Goal: Task Accomplishment & Management: Manage account settings

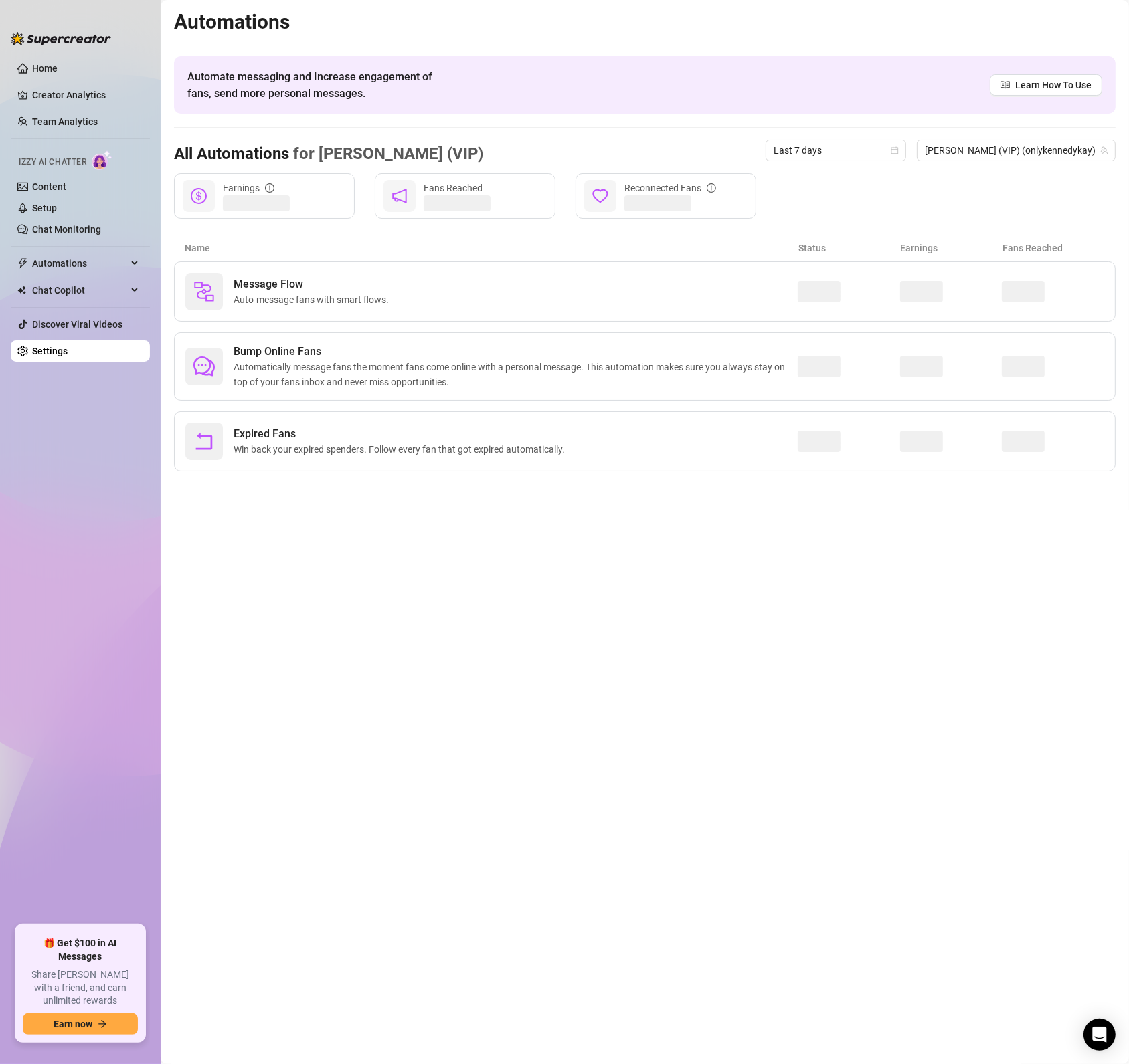
click at [744, 301] on div "Message Flow Auto-message fans with smart flows." at bounding box center [492, 292] width 612 height 38
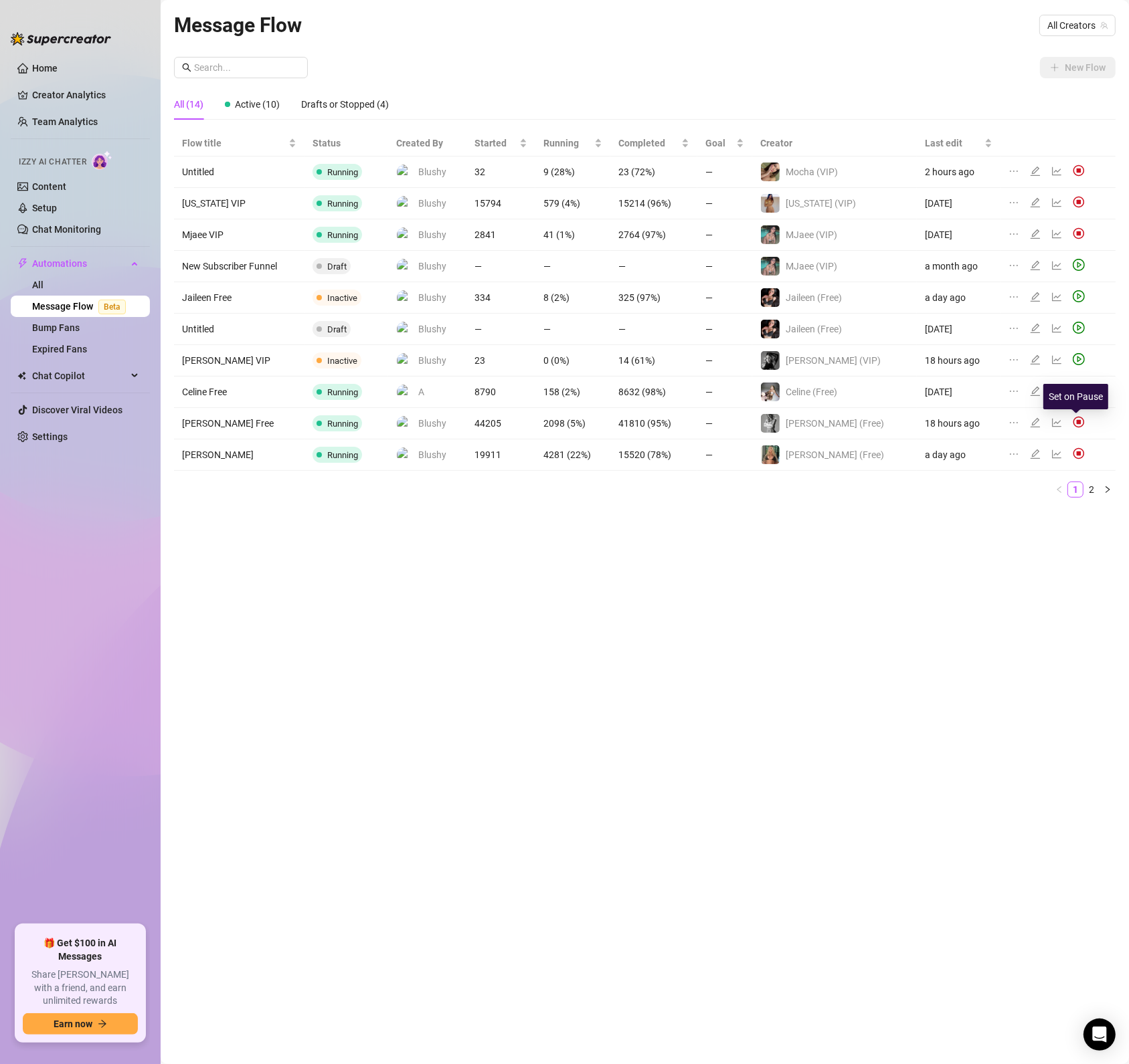
click at [1073, 419] on img at bounding box center [1079, 422] width 12 height 12
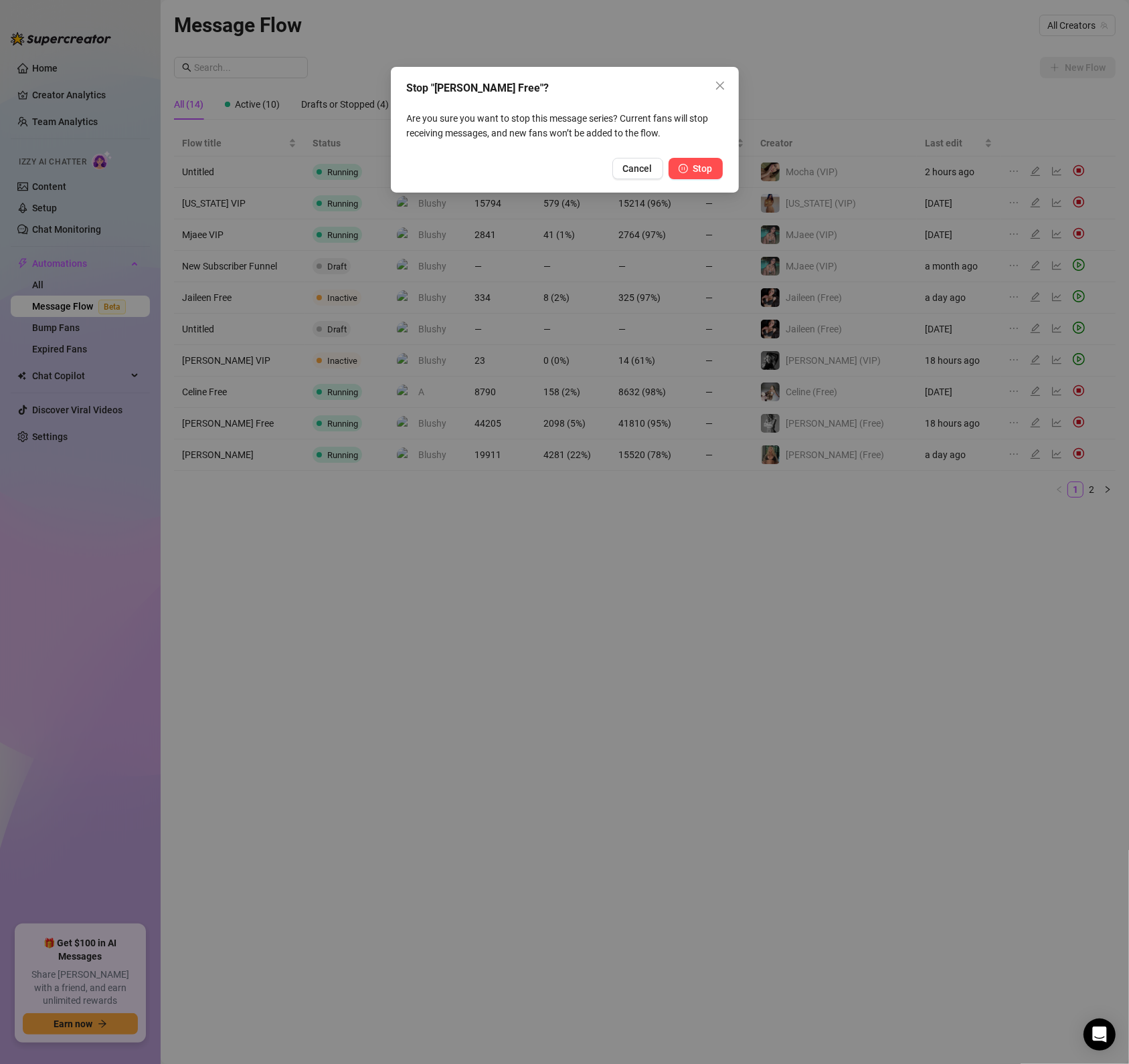
click at [715, 166] on button "Stop" at bounding box center [695, 169] width 54 height 21
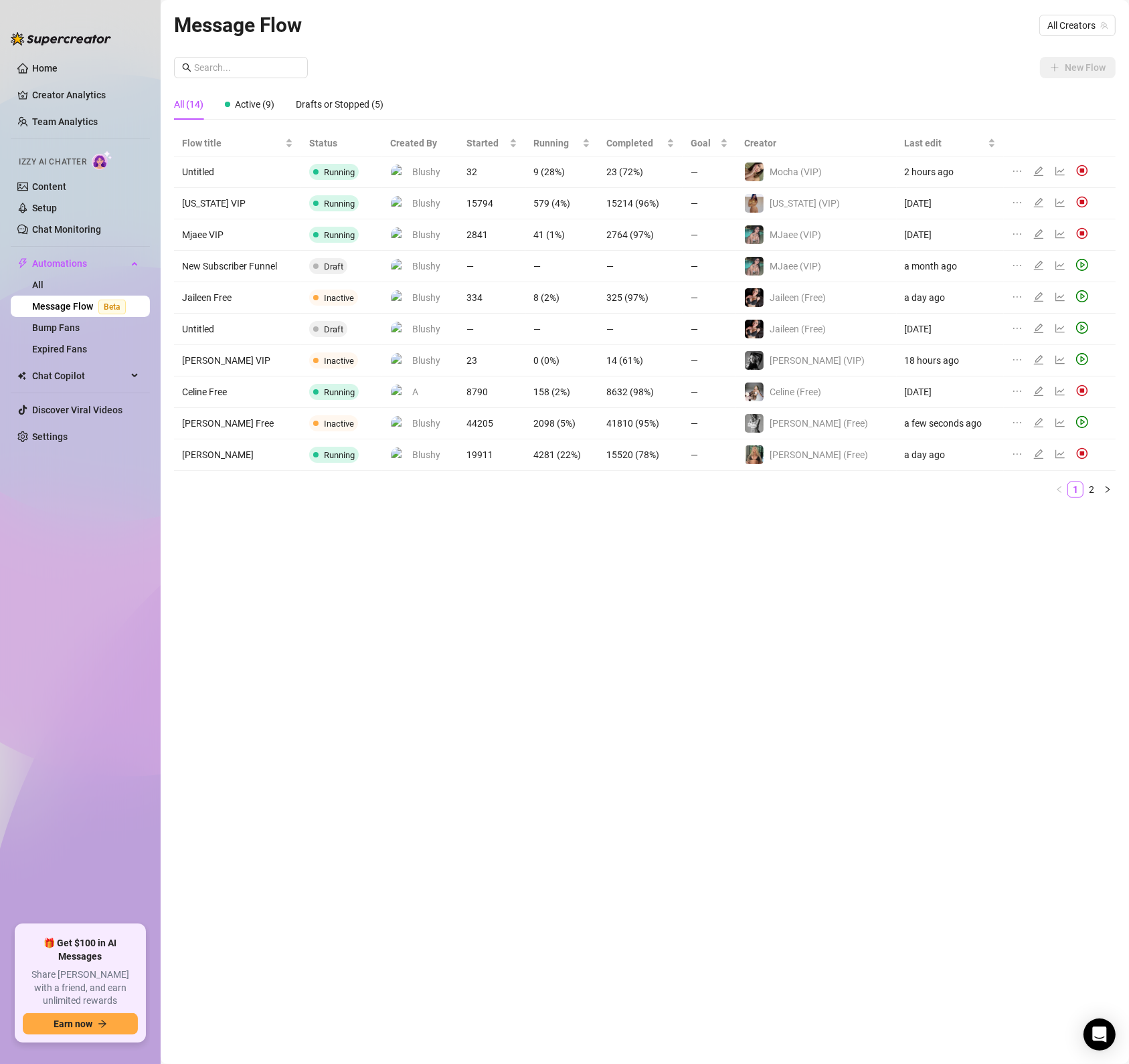
click at [705, 868] on div "Message Flow All Creators New Flow All (14) Active (9) Drafts or Stopped (5) Fl…" at bounding box center [644, 517] width 942 height 1015
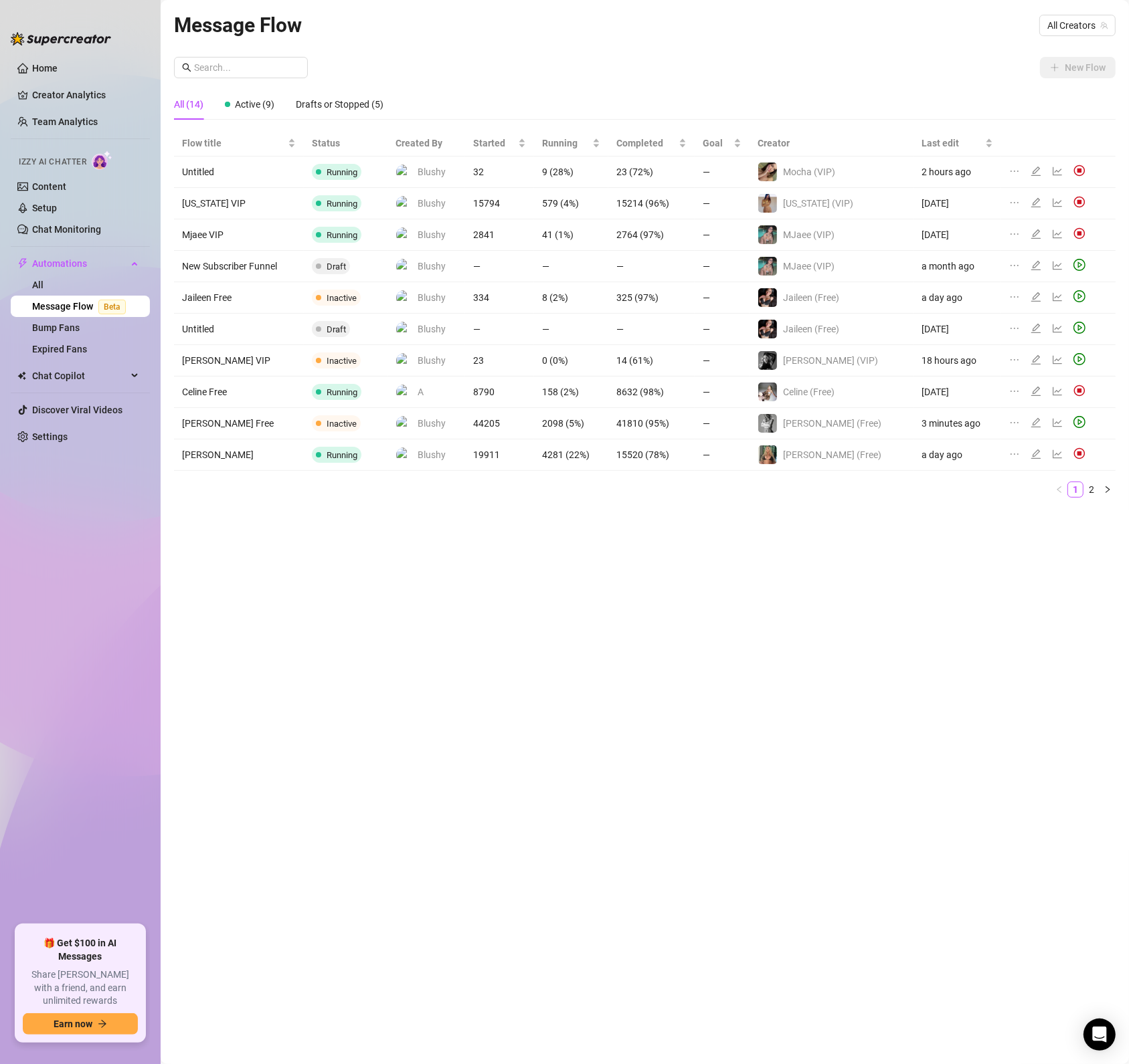
click at [507, 630] on div "Message Flow All Creators New Flow All (14) Active (9) Drafts or Stopped (5) Fl…" at bounding box center [644, 517] width 942 height 1015
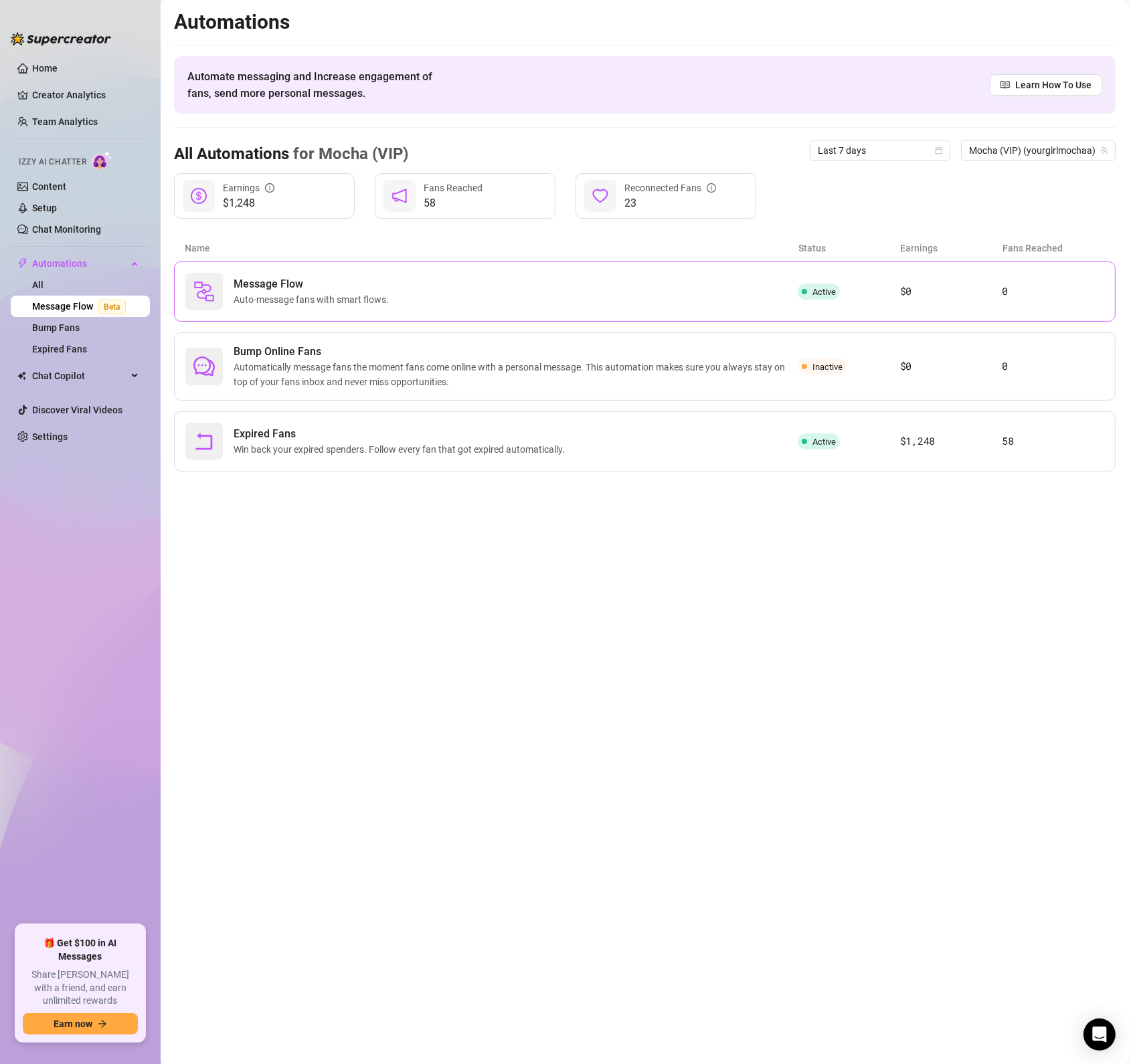
click at [633, 301] on div "Message Flow Auto-message fans with smart flows." at bounding box center [492, 292] width 612 height 38
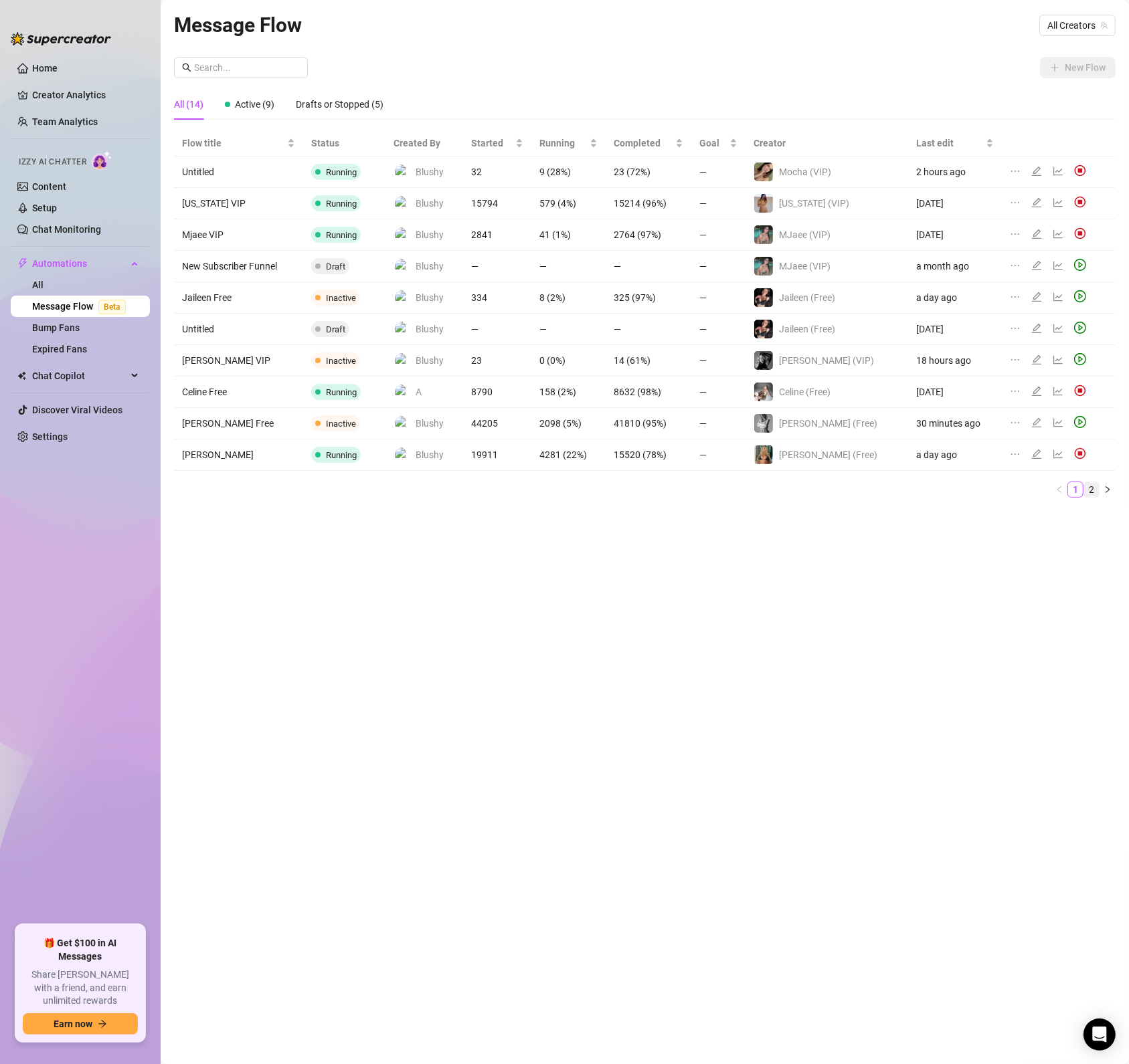
click at [1086, 495] on link "2" at bounding box center [1090, 490] width 14 height 14
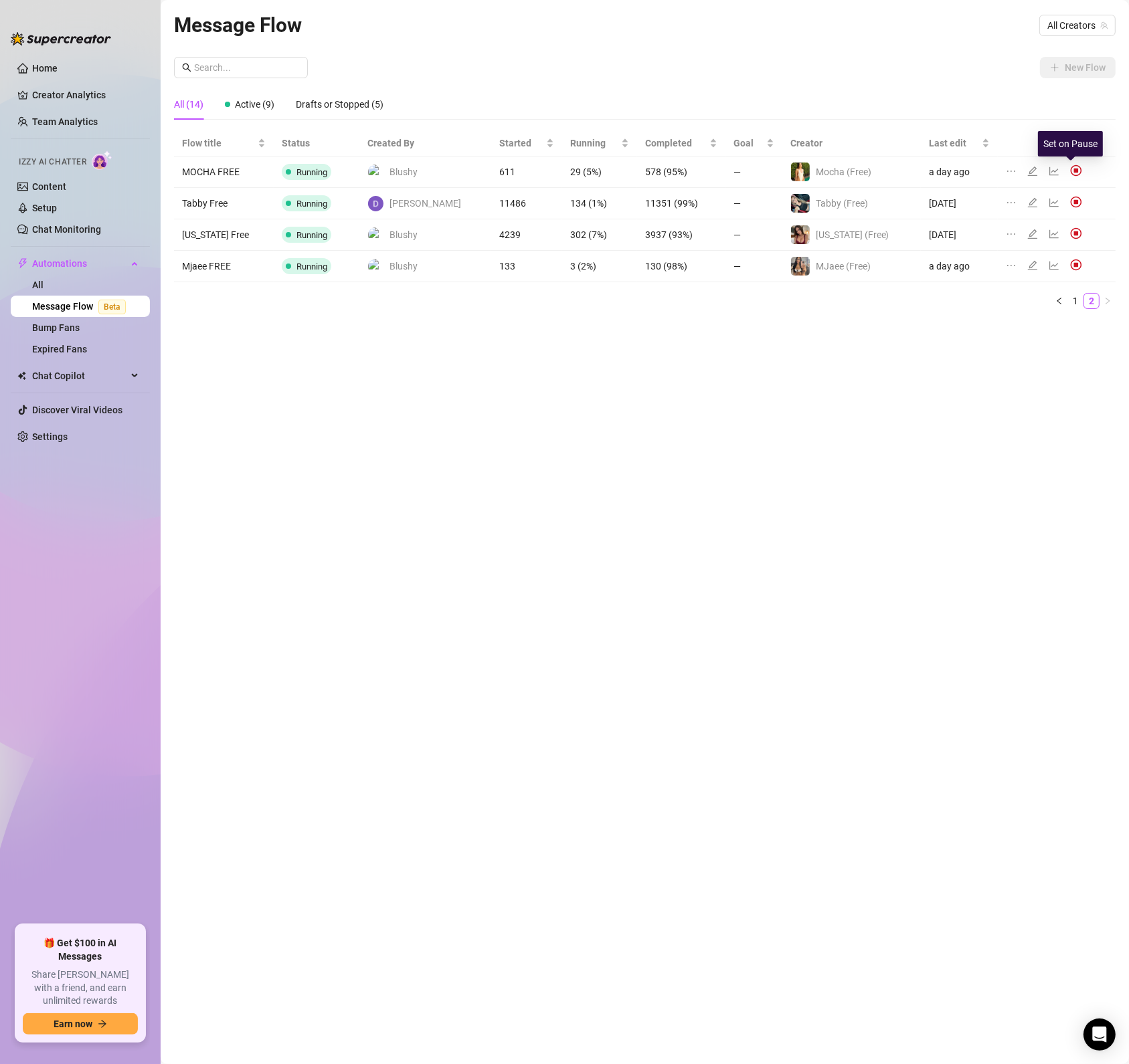
click at [1070, 173] on img at bounding box center [1076, 170] width 12 height 12
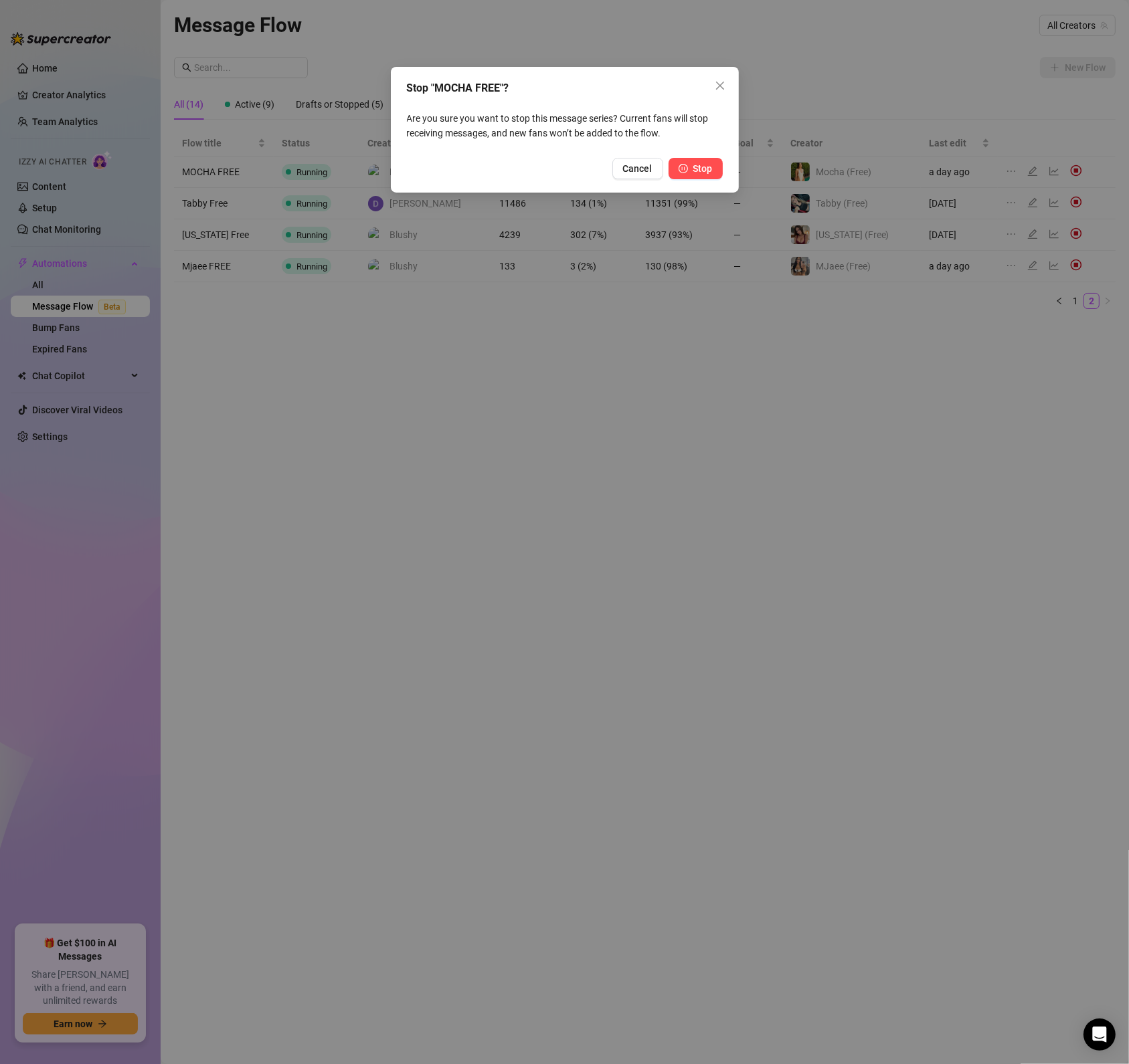
click at [685, 169] on icon "pause-circle" at bounding box center [684, 169] width 10 height 10
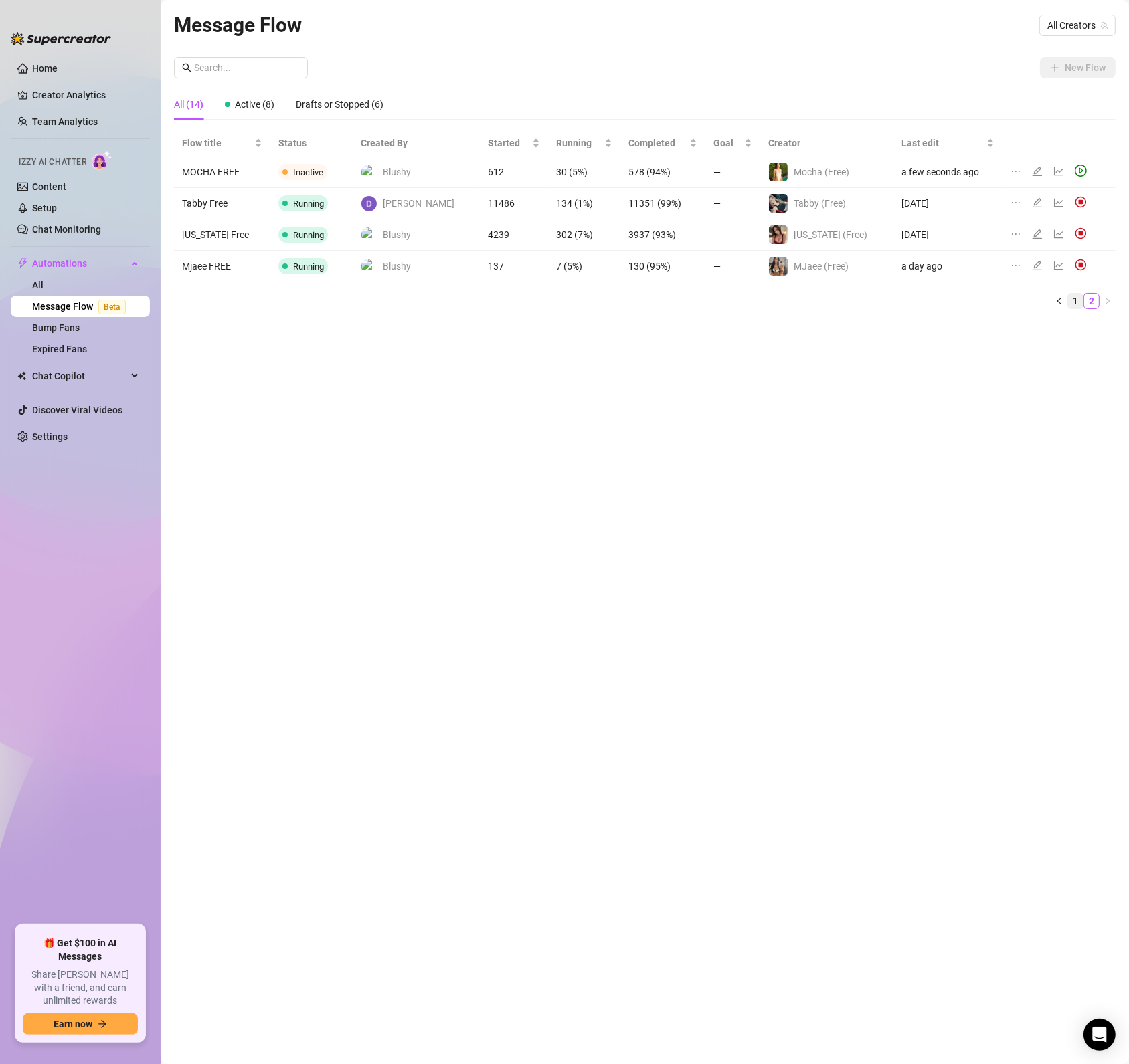
click at [1076, 304] on link "1" at bounding box center [1075, 300] width 14 height 14
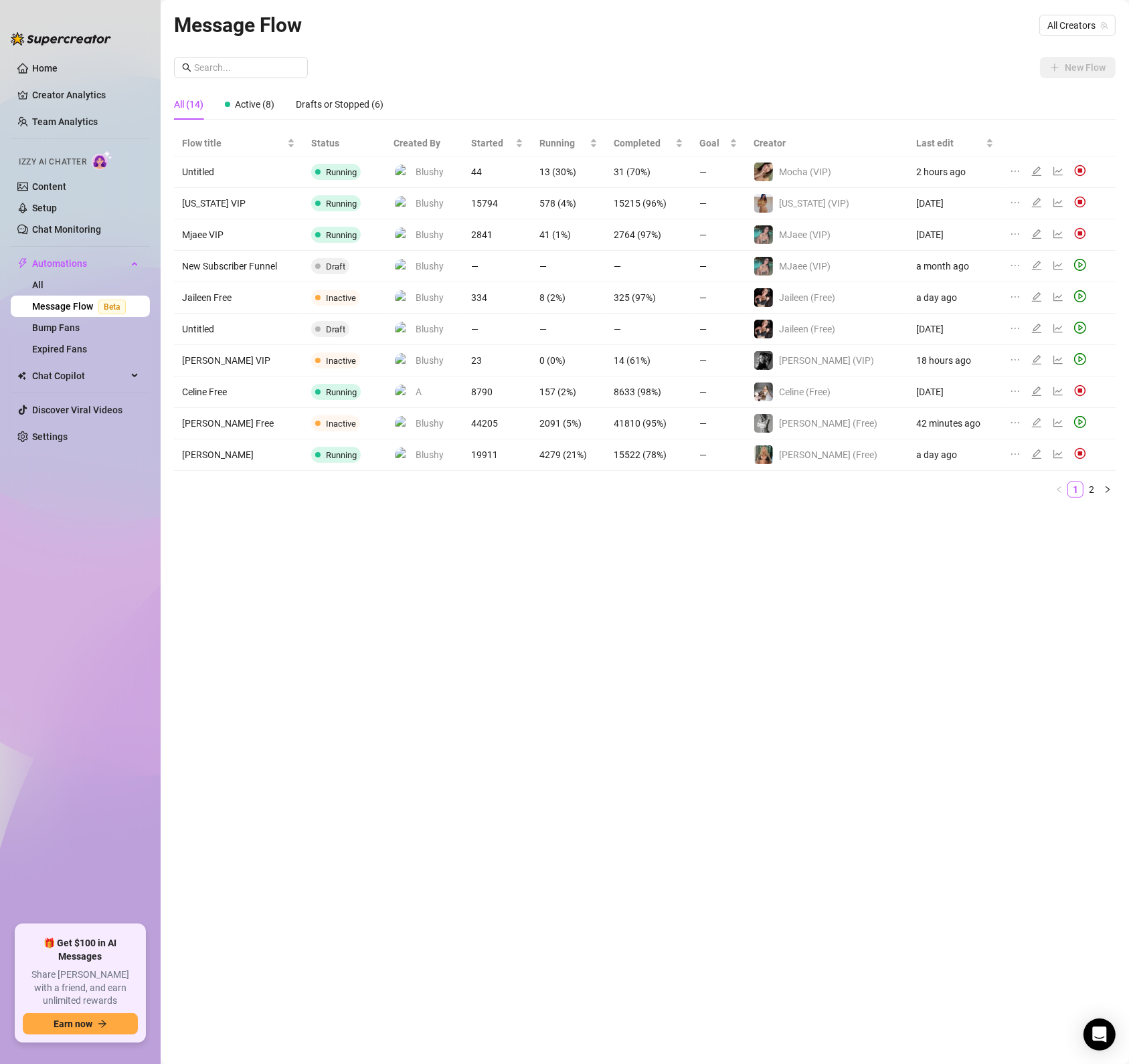
click at [755, 692] on div "Message Flow All Creators New Flow All (14) Active (8) Drafts or Stopped (6) Fl…" at bounding box center [644, 517] width 942 height 1015
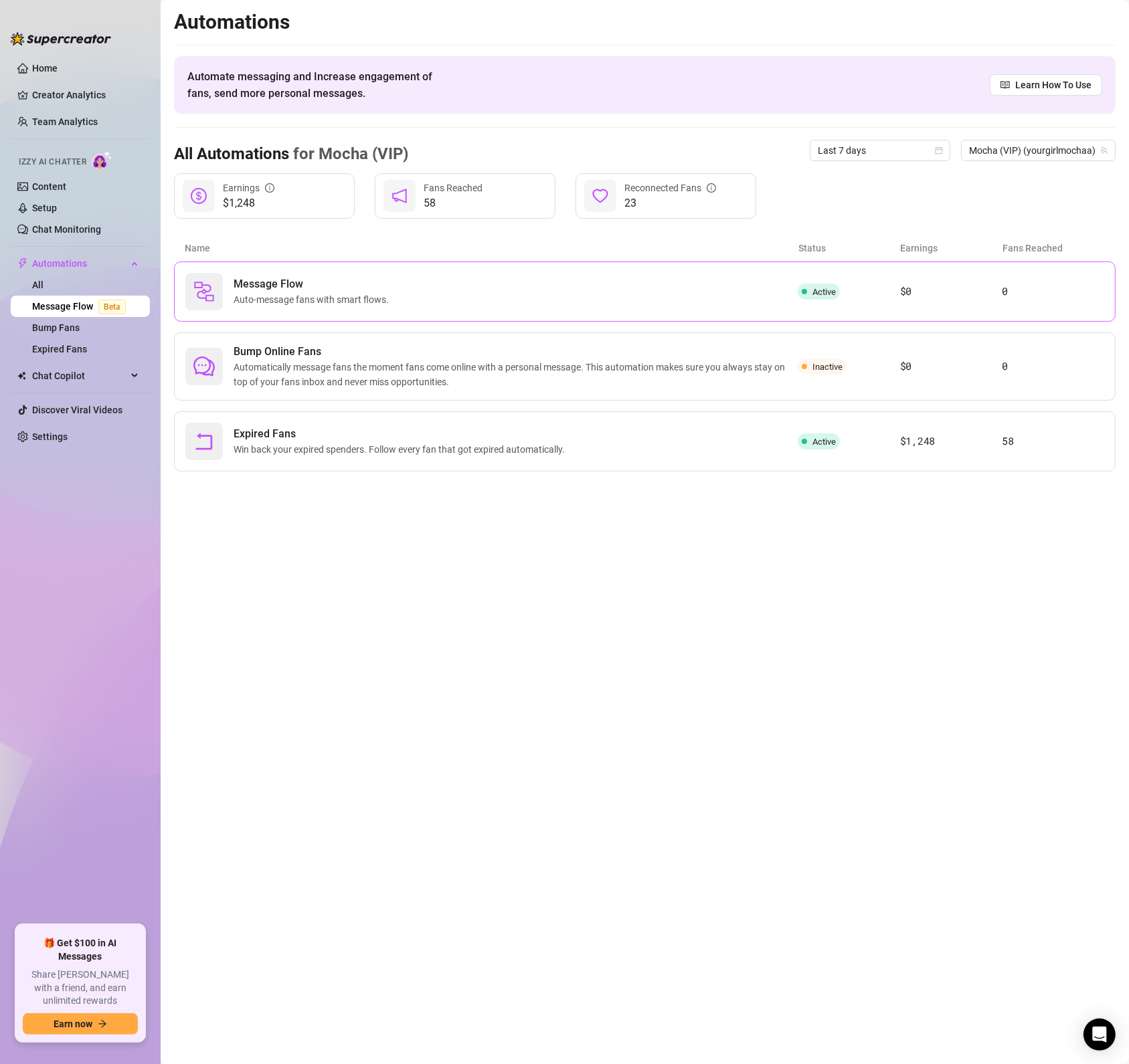
click at [239, 284] on span "Message Flow" at bounding box center [314, 284] width 160 height 16
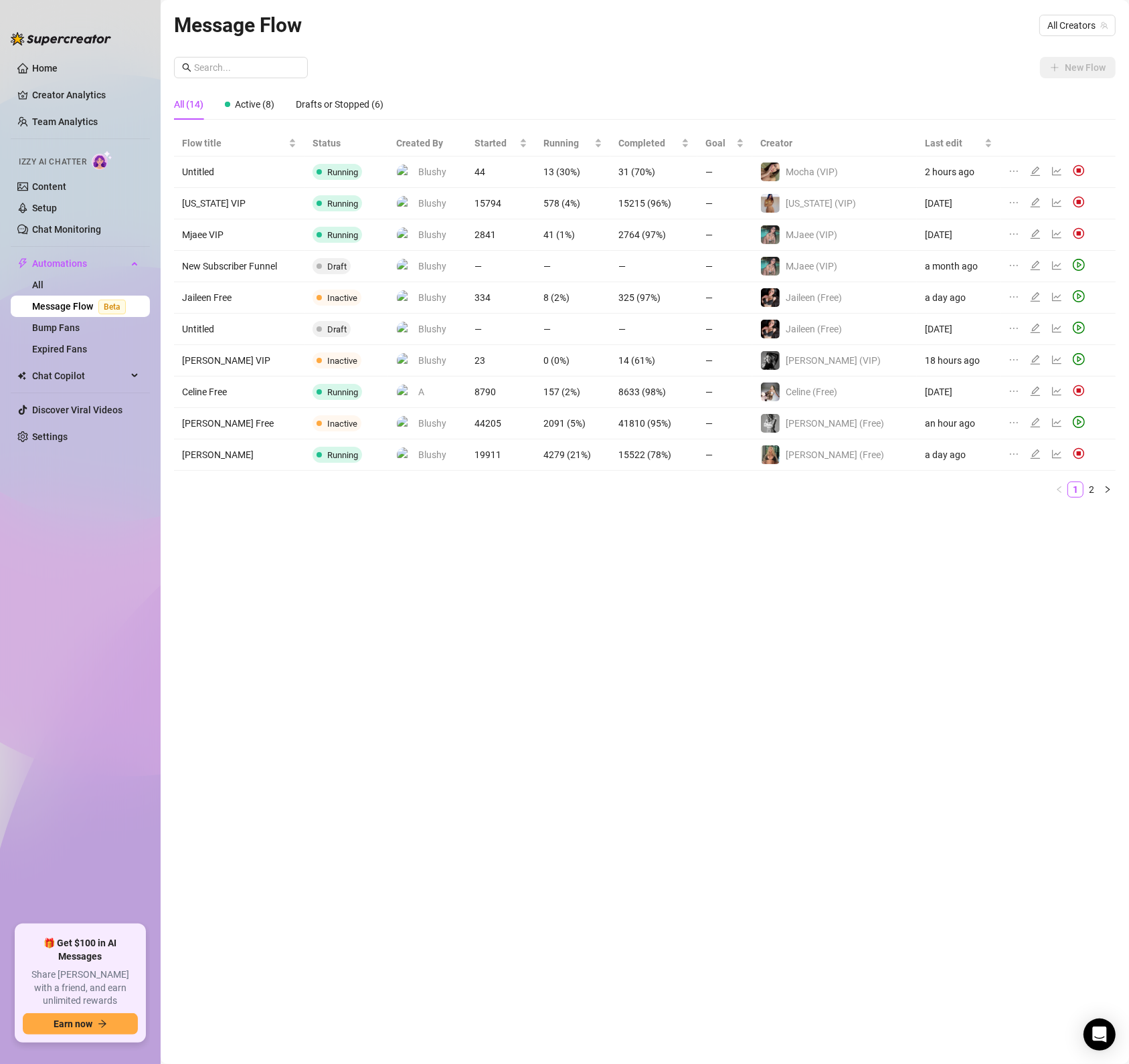
click at [1076, 237] on img at bounding box center [1079, 234] width 12 height 12
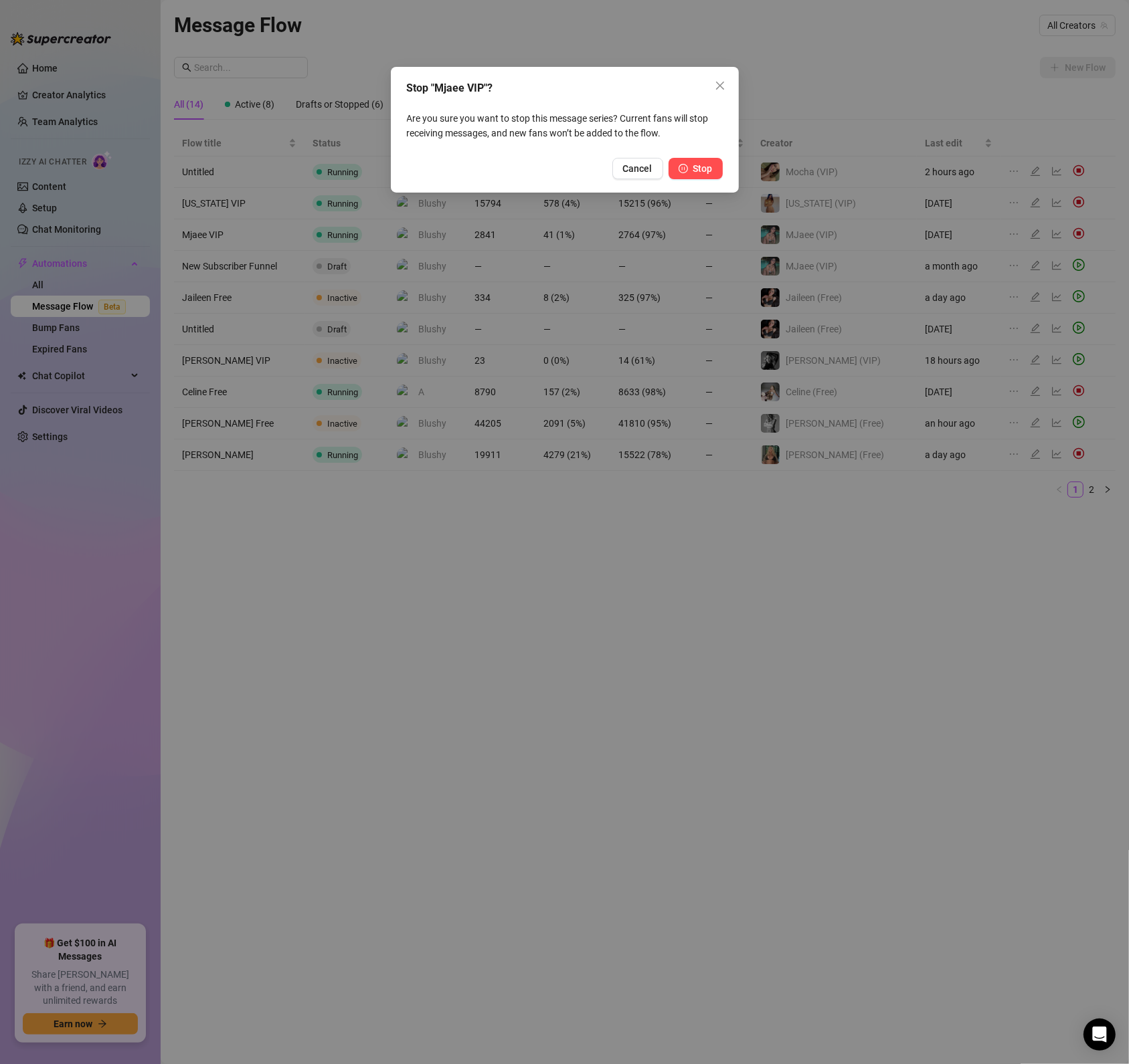
click at [700, 169] on span "Stop" at bounding box center [703, 168] width 19 height 11
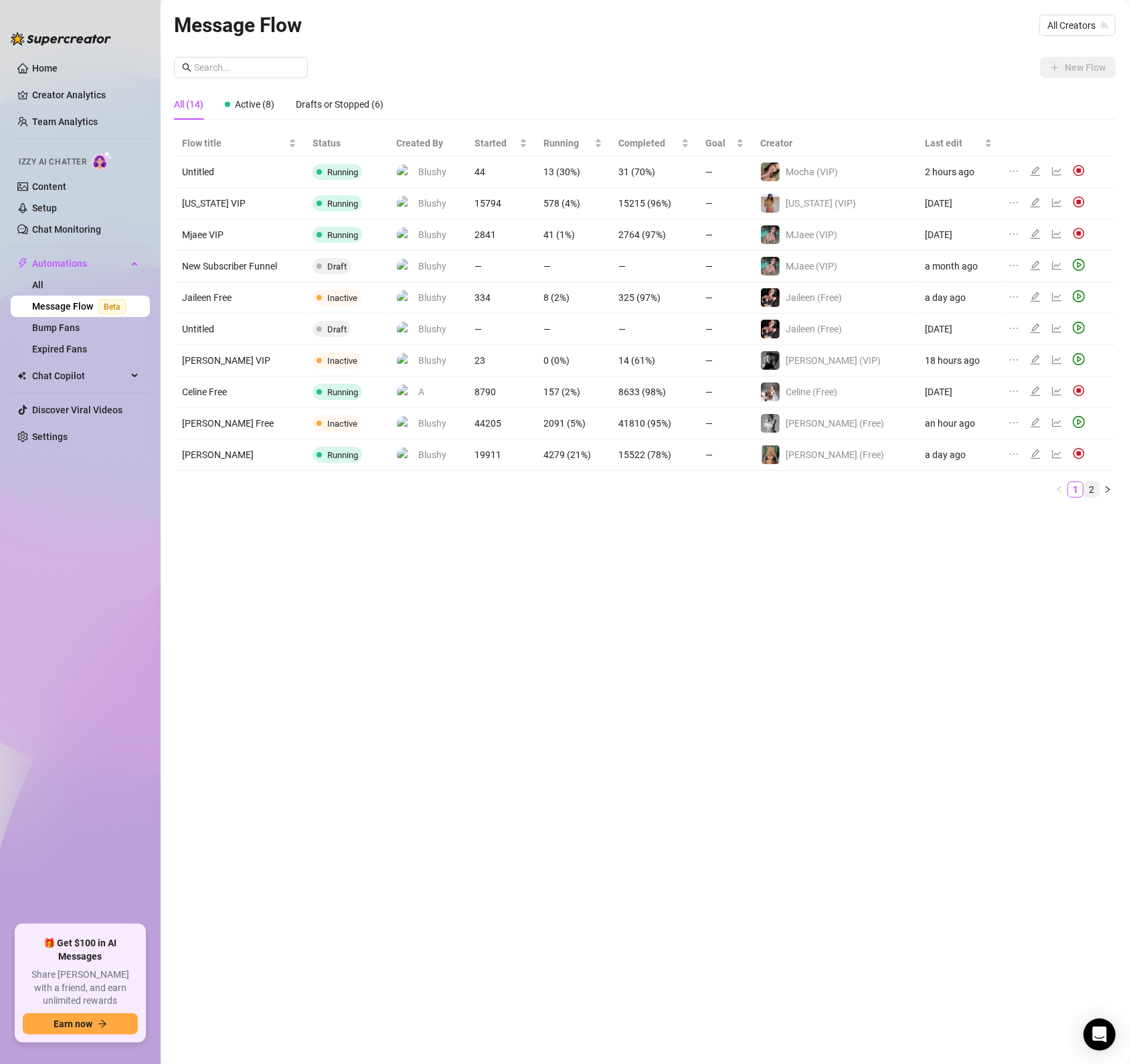
click at [1094, 491] on link "2" at bounding box center [1090, 490] width 14 height 14
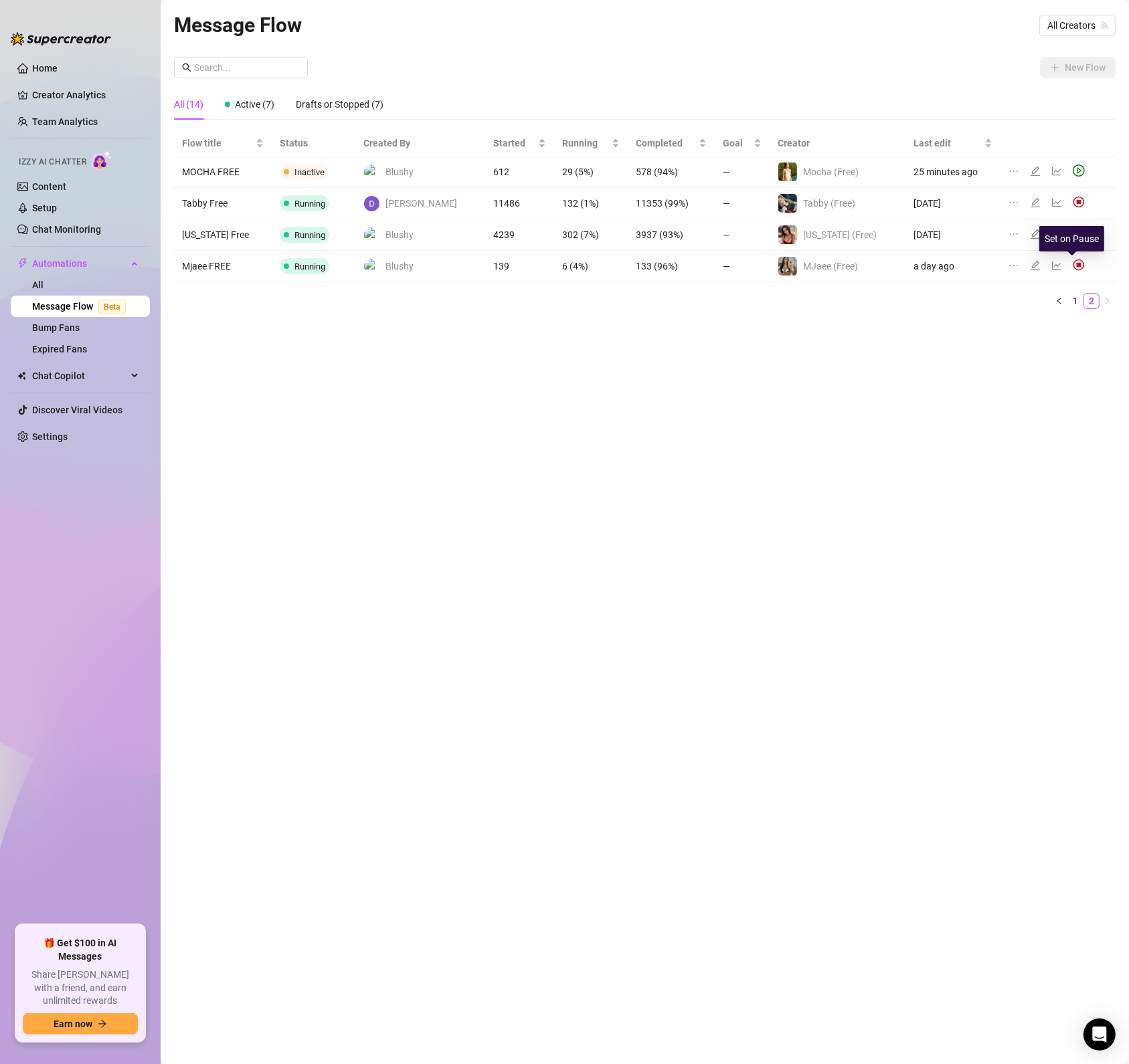
click at [1073, 266] on img at bounding box center [1079, 265] width 12 height 12
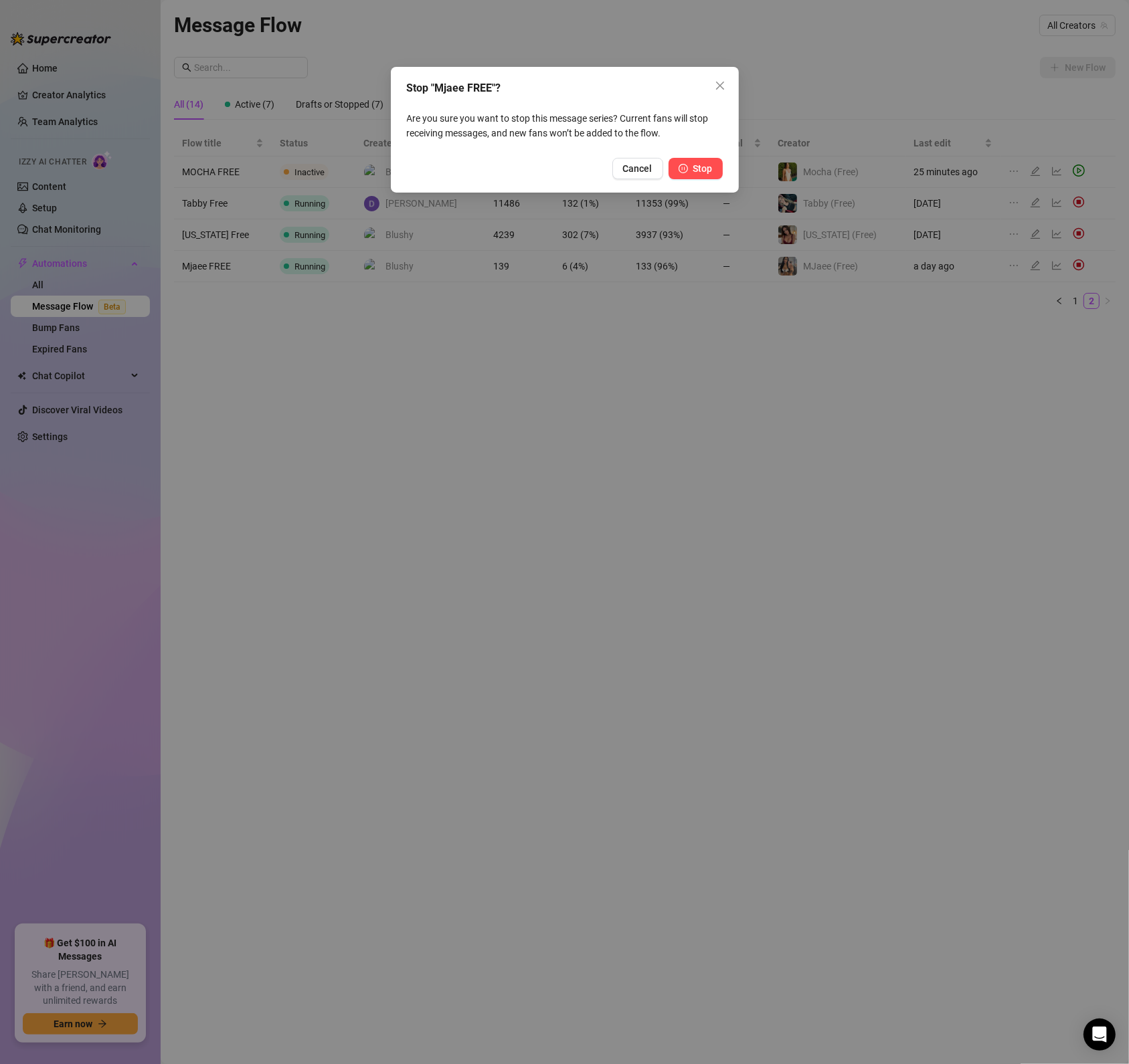
click at [692, 164] on button "Stop" at bounding box center [695, 169] width 54 height 21
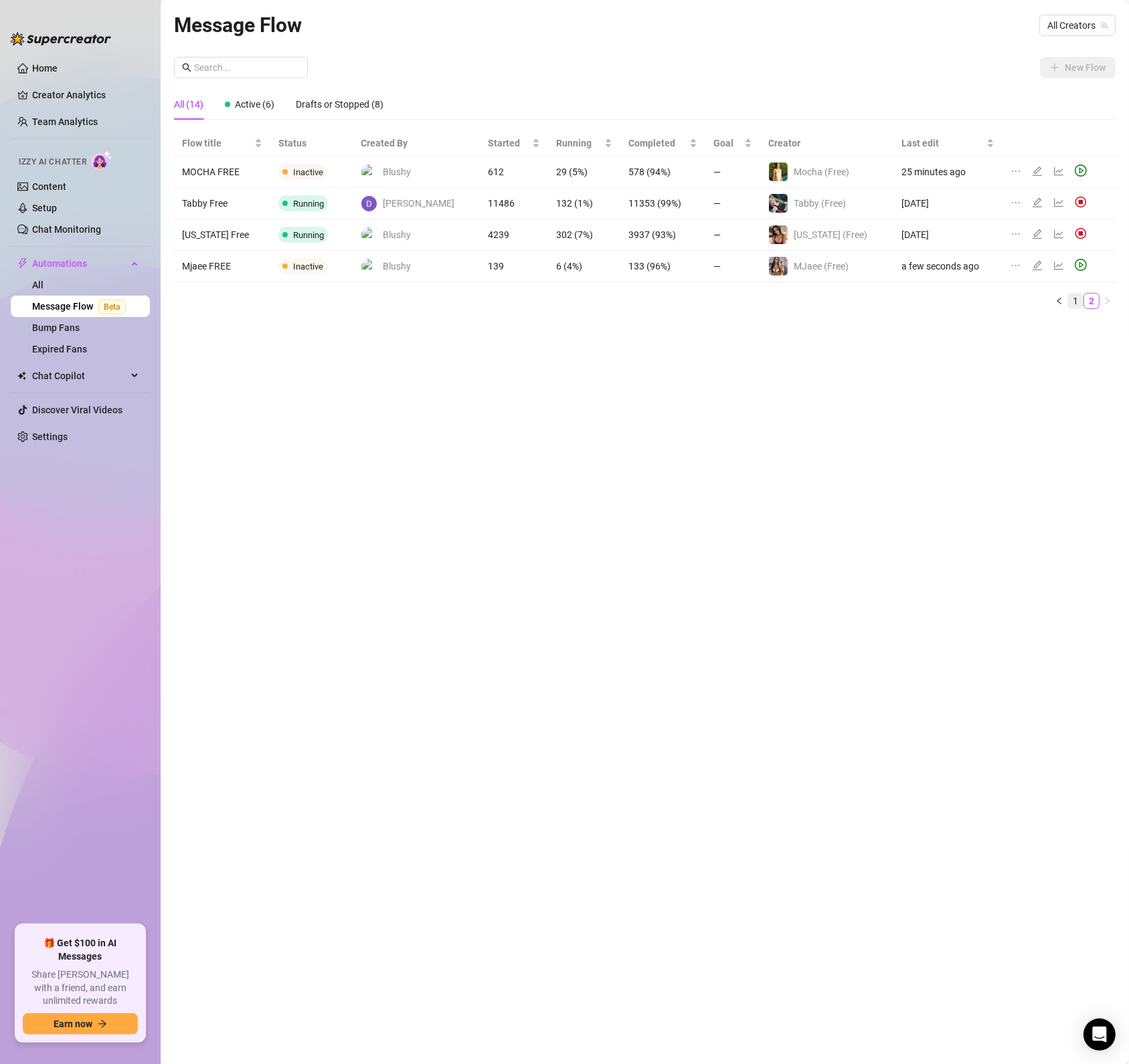
click at [1074, 307] on link "1" at bounding box center [1075, 300] width 14 height 14
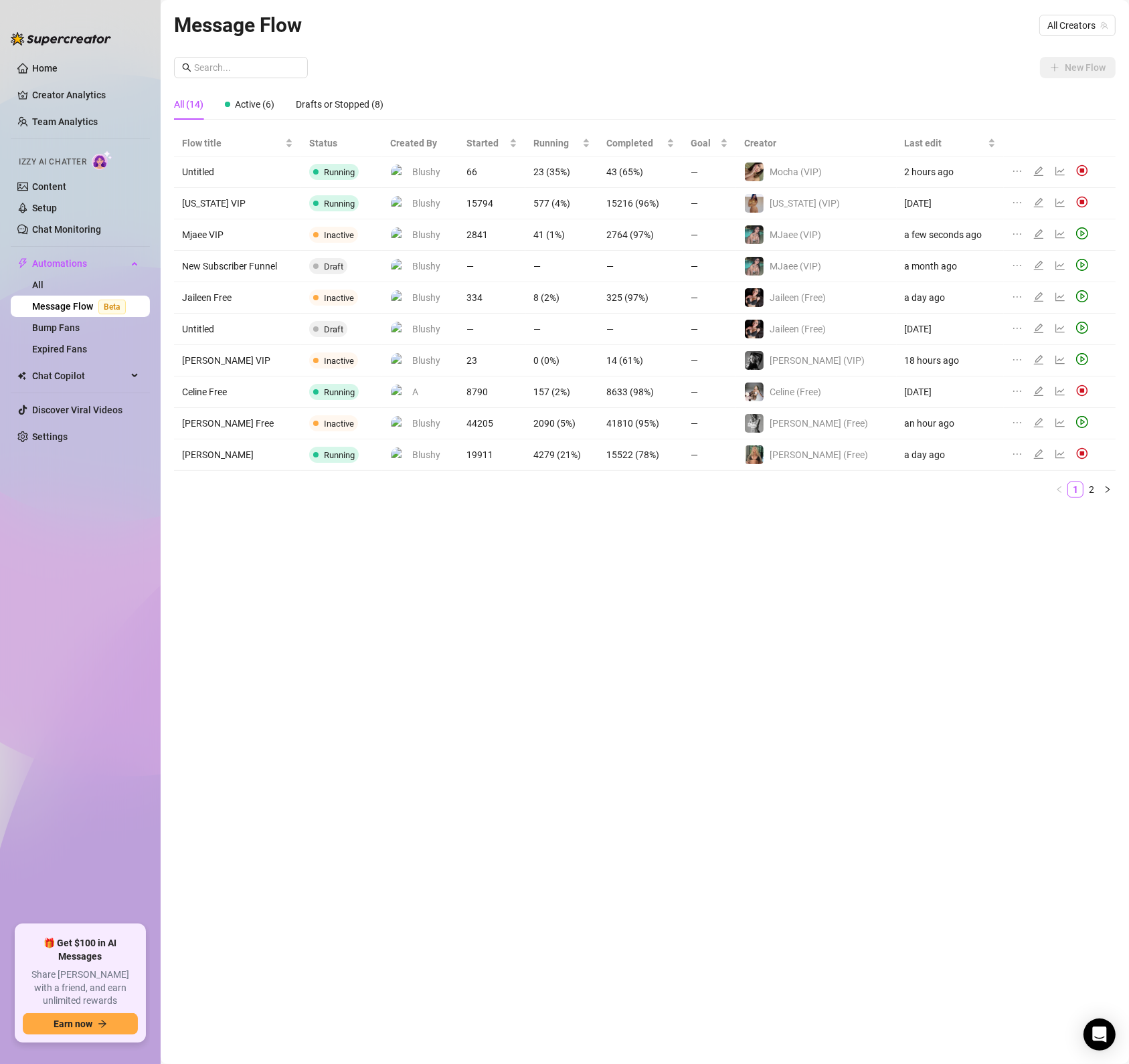
drag, startPoint x: 1101, startPoint y: 484, endPoint x: 1096, endPoint y: 489, distance: 7.1
click at [1101, 484] on button "button" at bounding box center [1107, 490] width 16 height 16
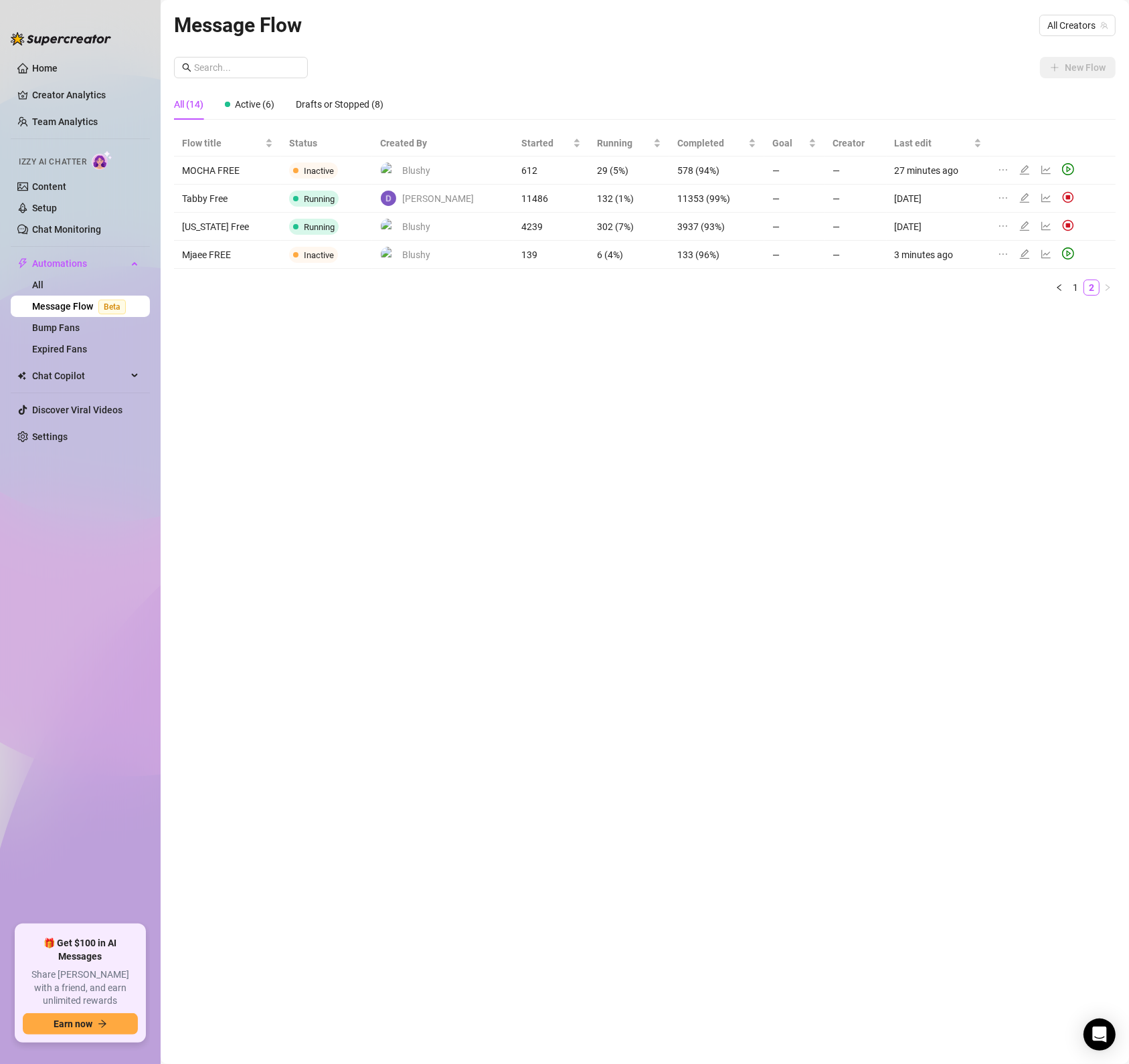
click at [1094, 490] on div "Message Flow All Creators New Flow All (14) Active (6) Drafts or Stopped (8) Fl…" at bounding box center [644, 517] width 942 height 1015
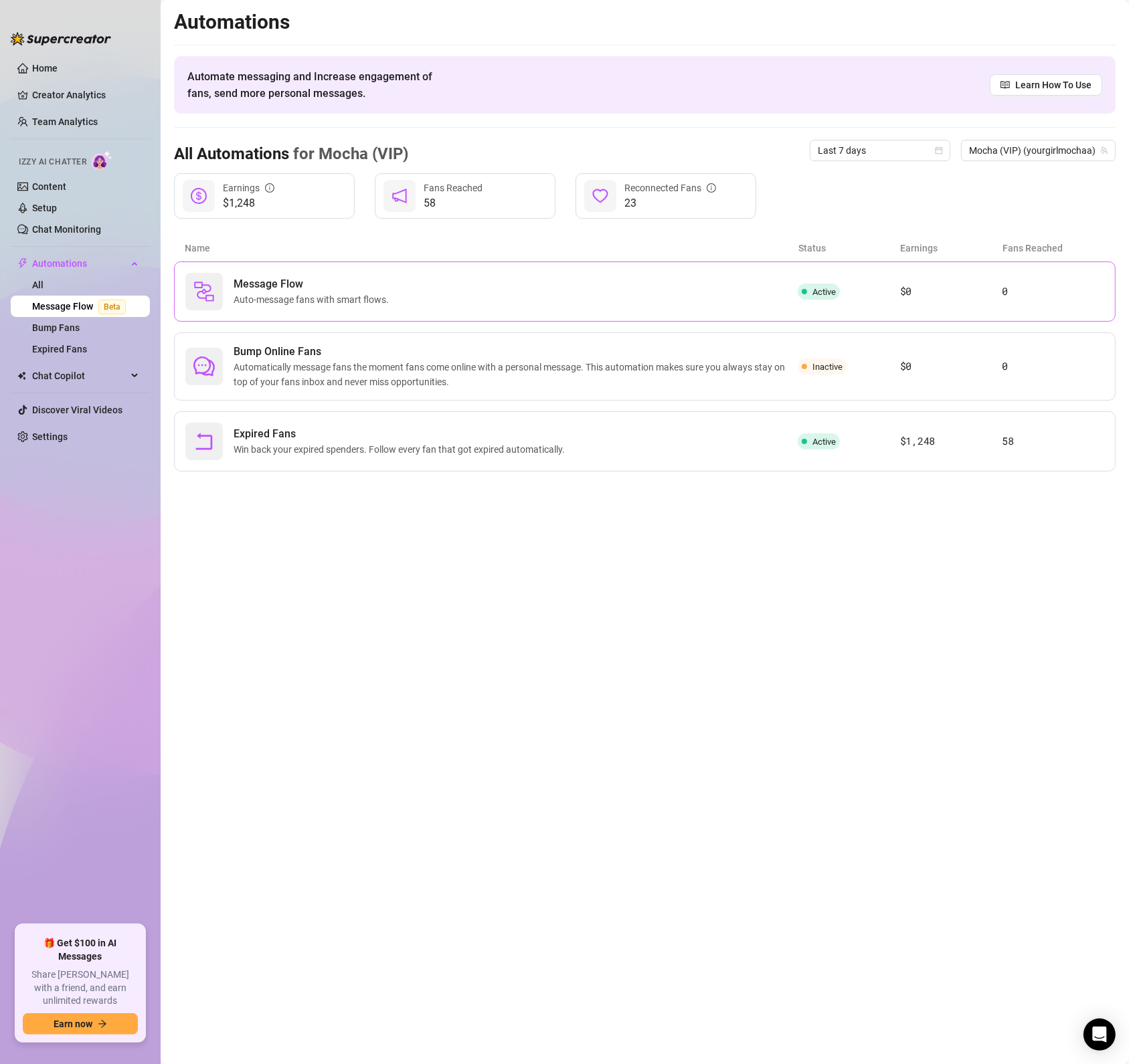
click at [672, 303] on div "Message Flow Auto-message fans with smart flows." at bounding box center [492, 292] width 612 height 38
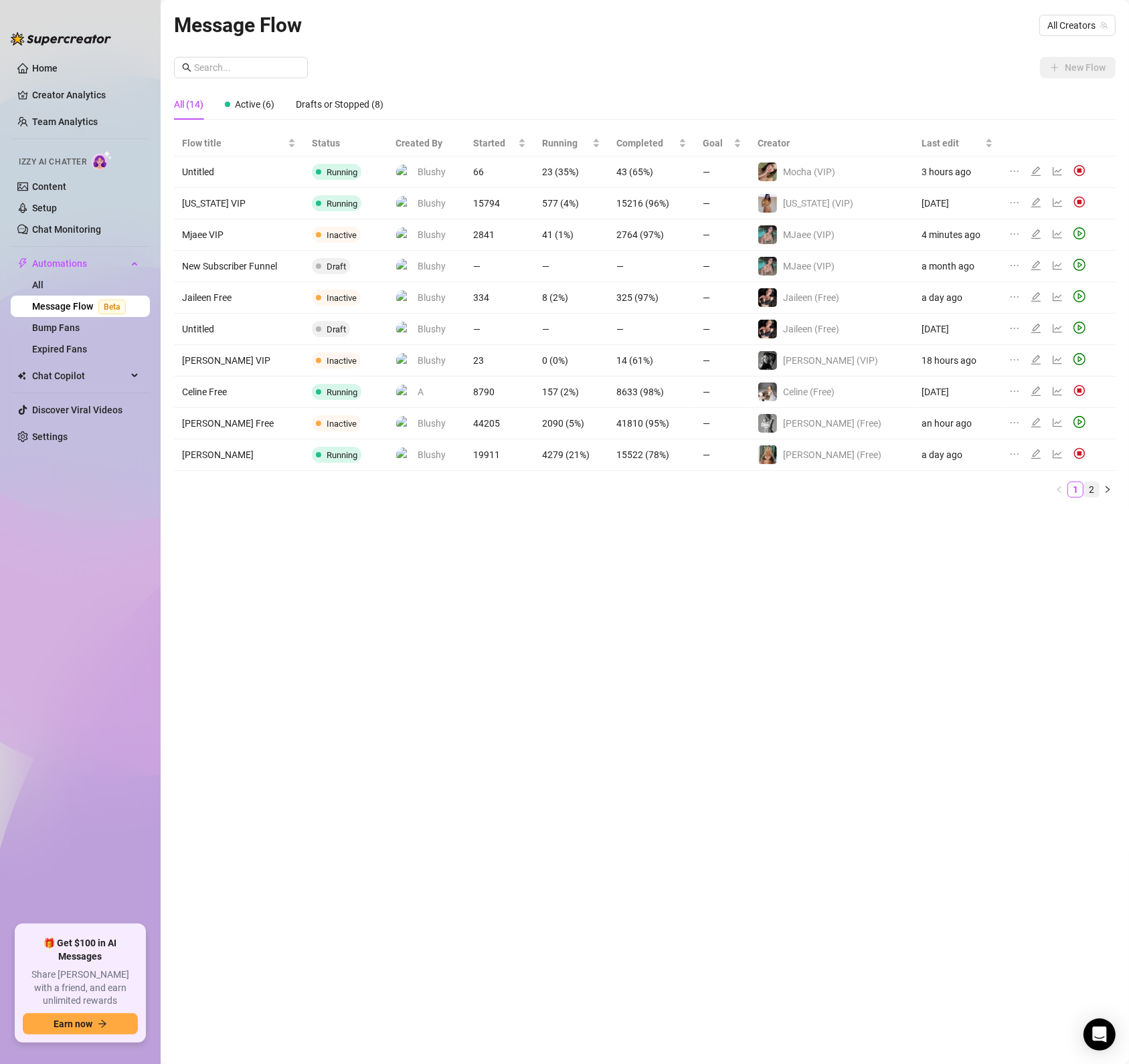
click at [1093, 489] on link "2" at bounding box center [1090, 490] width 14 height 14
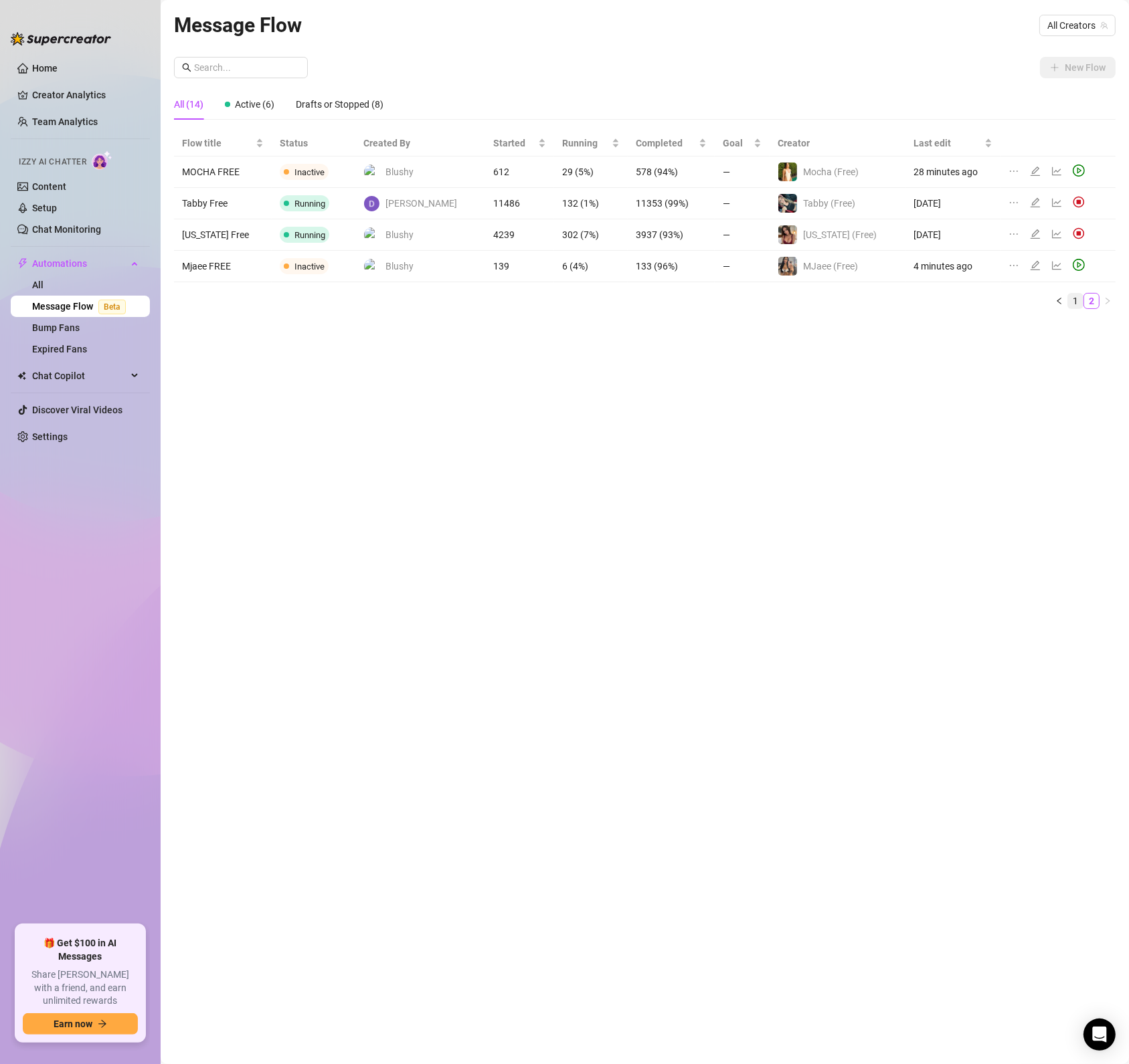
click at [1077, 299] on link "1" at bounding box center [1075, 300] width 14 height 14
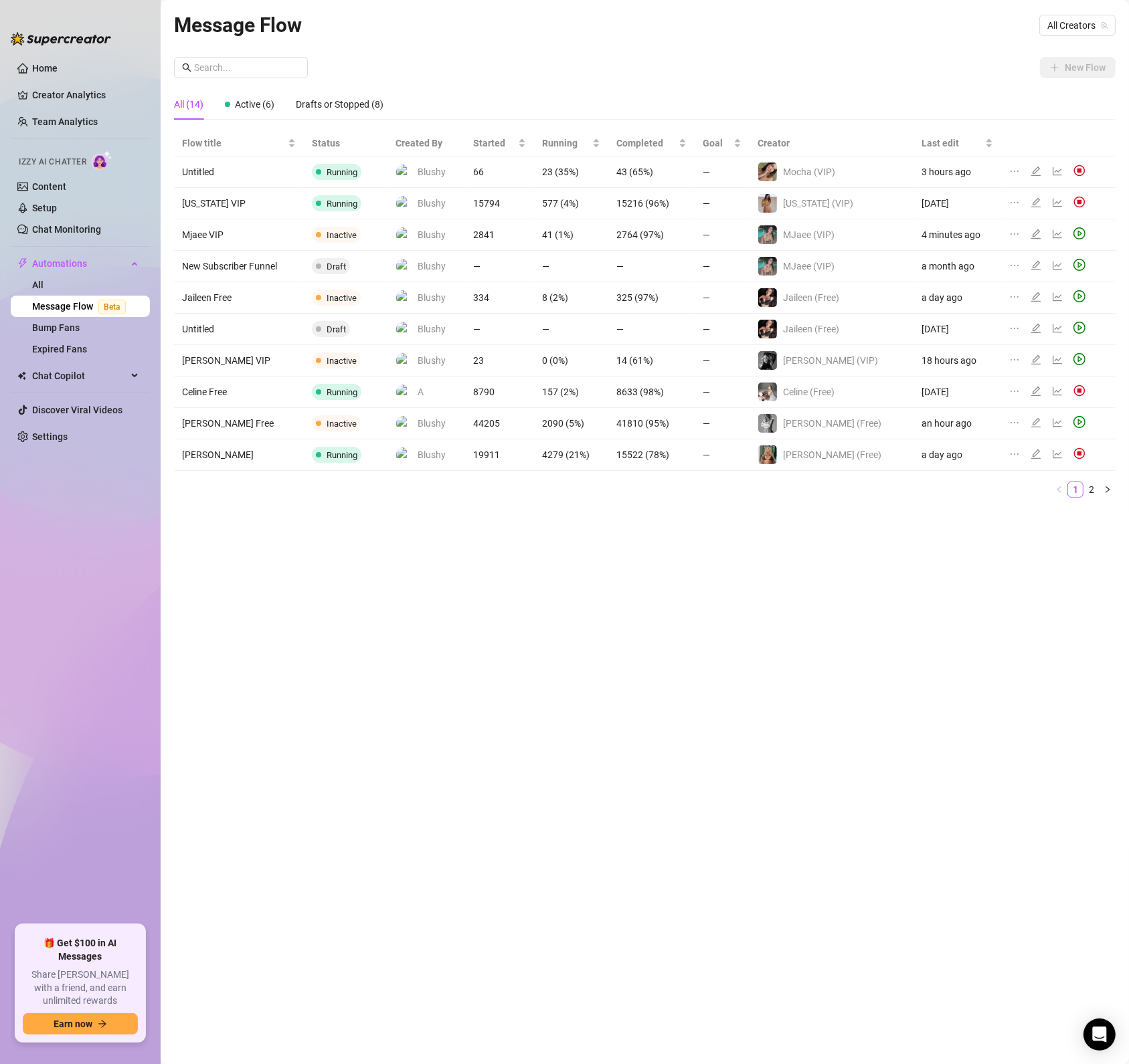
click at [605, 750] on div "Message Flow All Creators New Flow All (14) Active (6) Drafts or Stopped (8) Fl…" at bounding box center [644, 517] width 942 height 1015
click at [1073, 165] on img at bounding box center [1079, 170] width 12 height 12
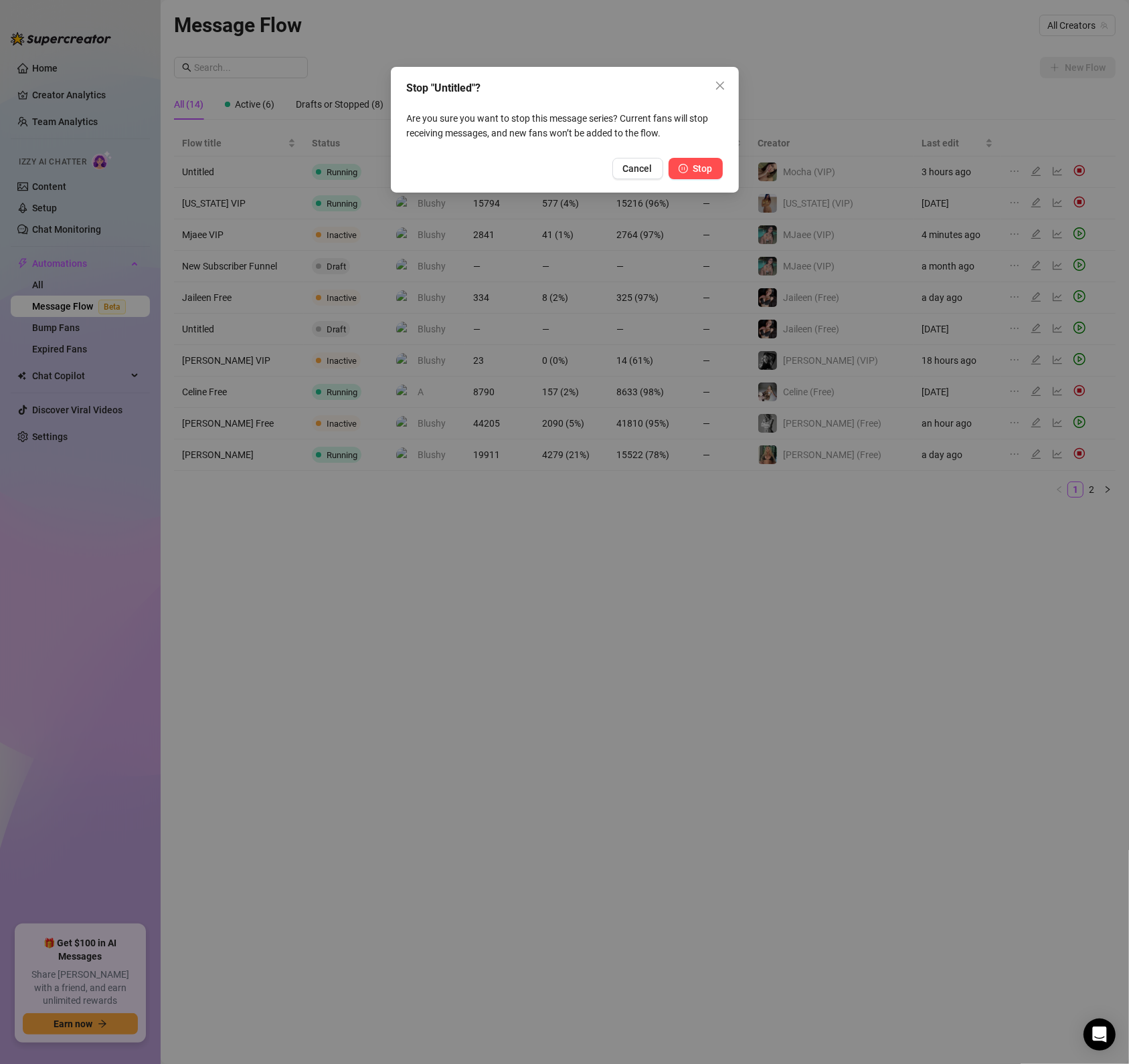
click at [696, 167] on span "Stop" at bounding box center [703, 168] width 19 height 11
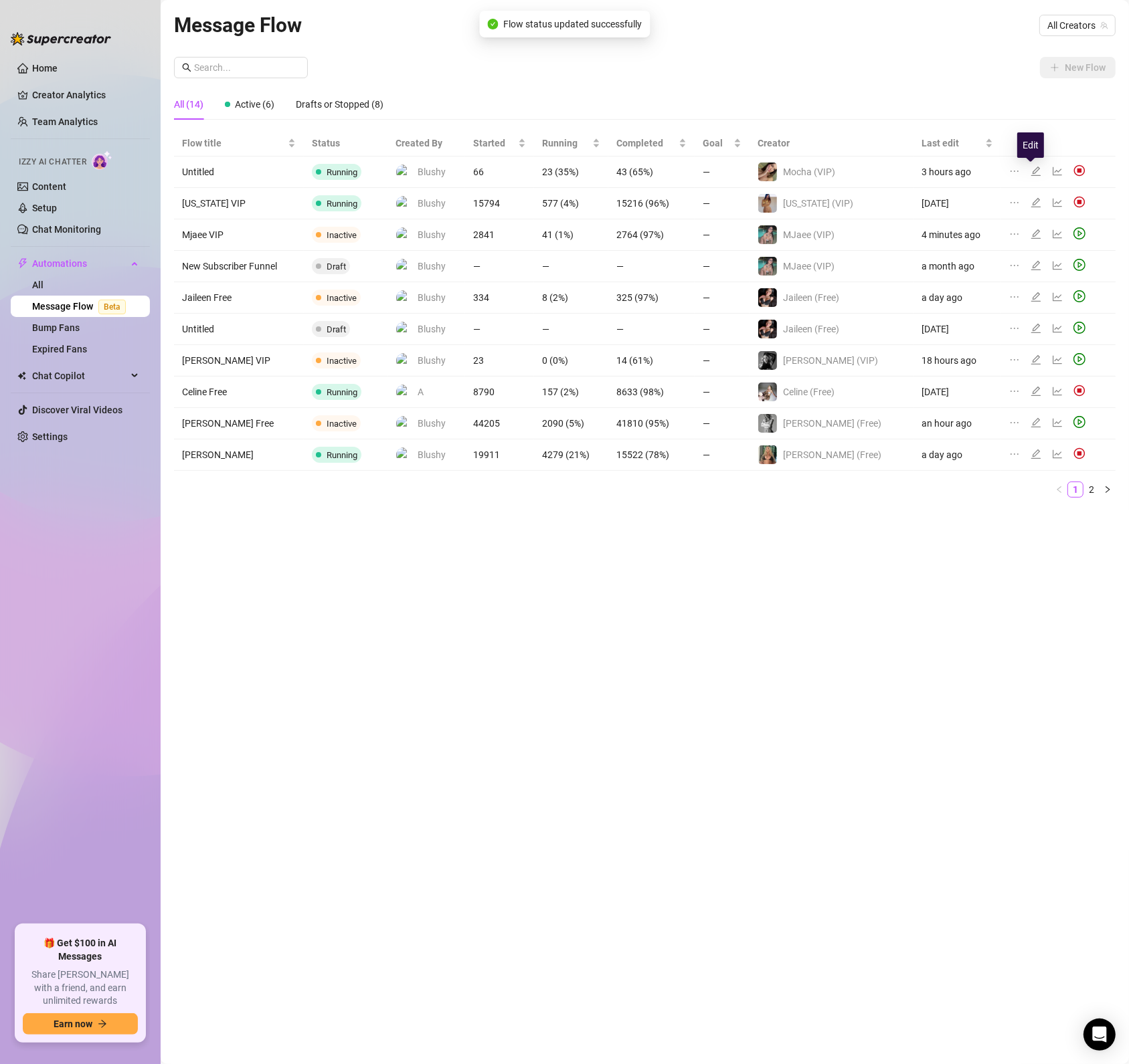
click at [1030, 169] on icon "edit" at bounding box center [1035, 171] width 11 height 11
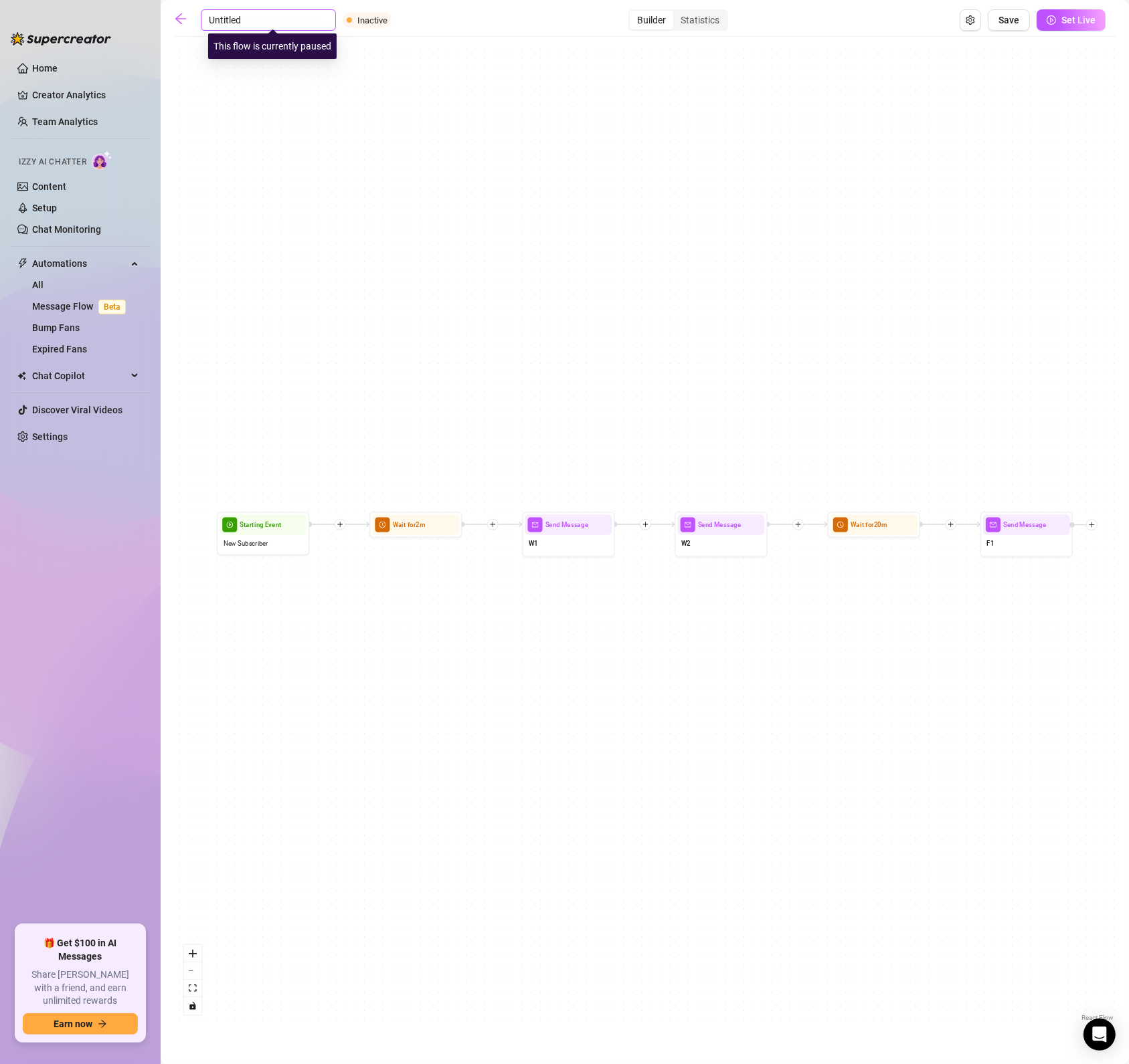
click at [211, 25] on input "Untitled" at bounding box center [268, 20] width 135 height 21
drag, startPoint x: 234, startPoint y: 17, endPoint x: 182, endPoint y: 11, distance: 52.3
click at [264, 29] on input "Untitled" at bounding box center [268, 20] width 135 height 21
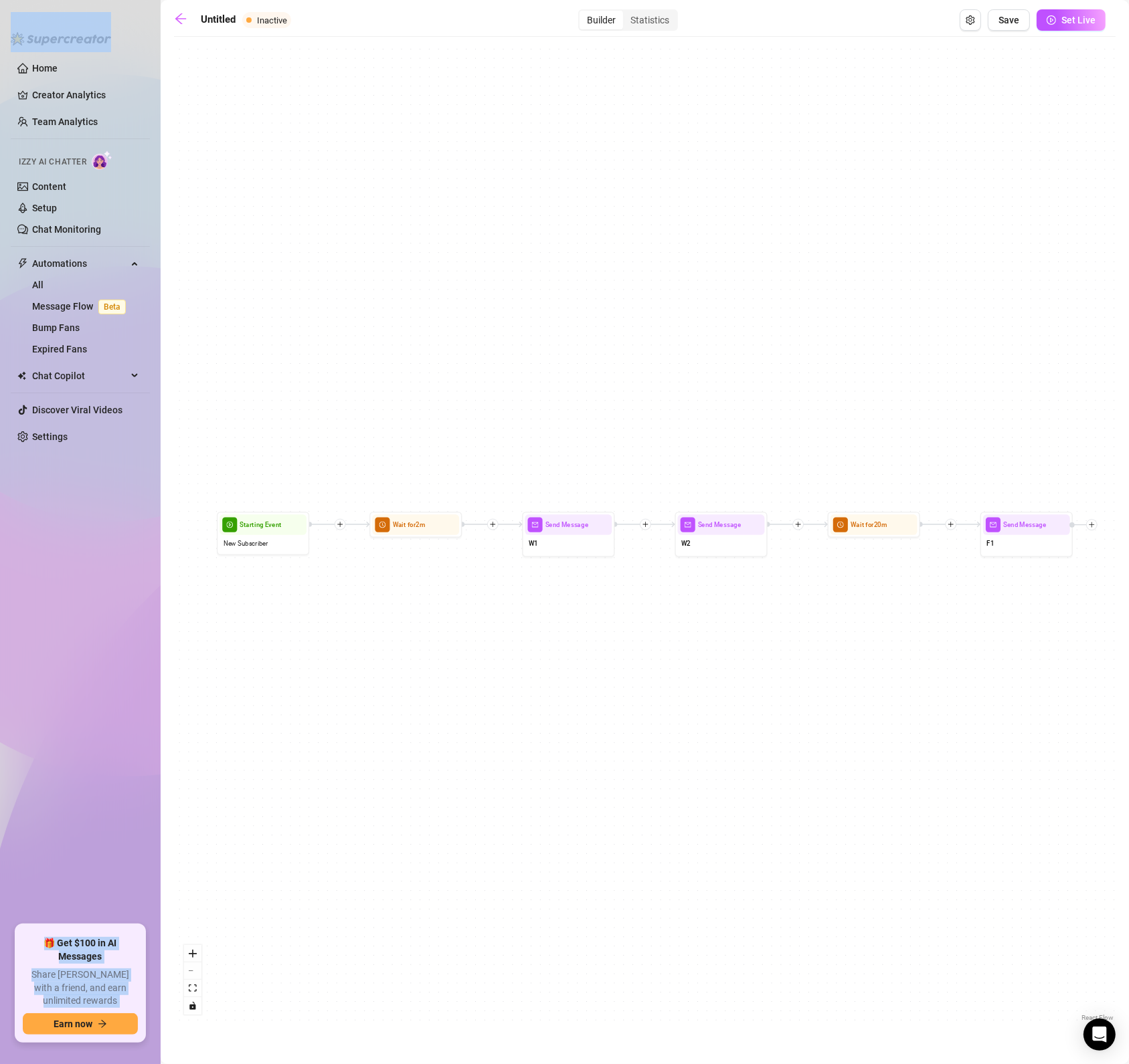
drag, startPoint x: 261, startPoint y: 14, endPoint x: 145, endPoint y: 12, distance: 116.0
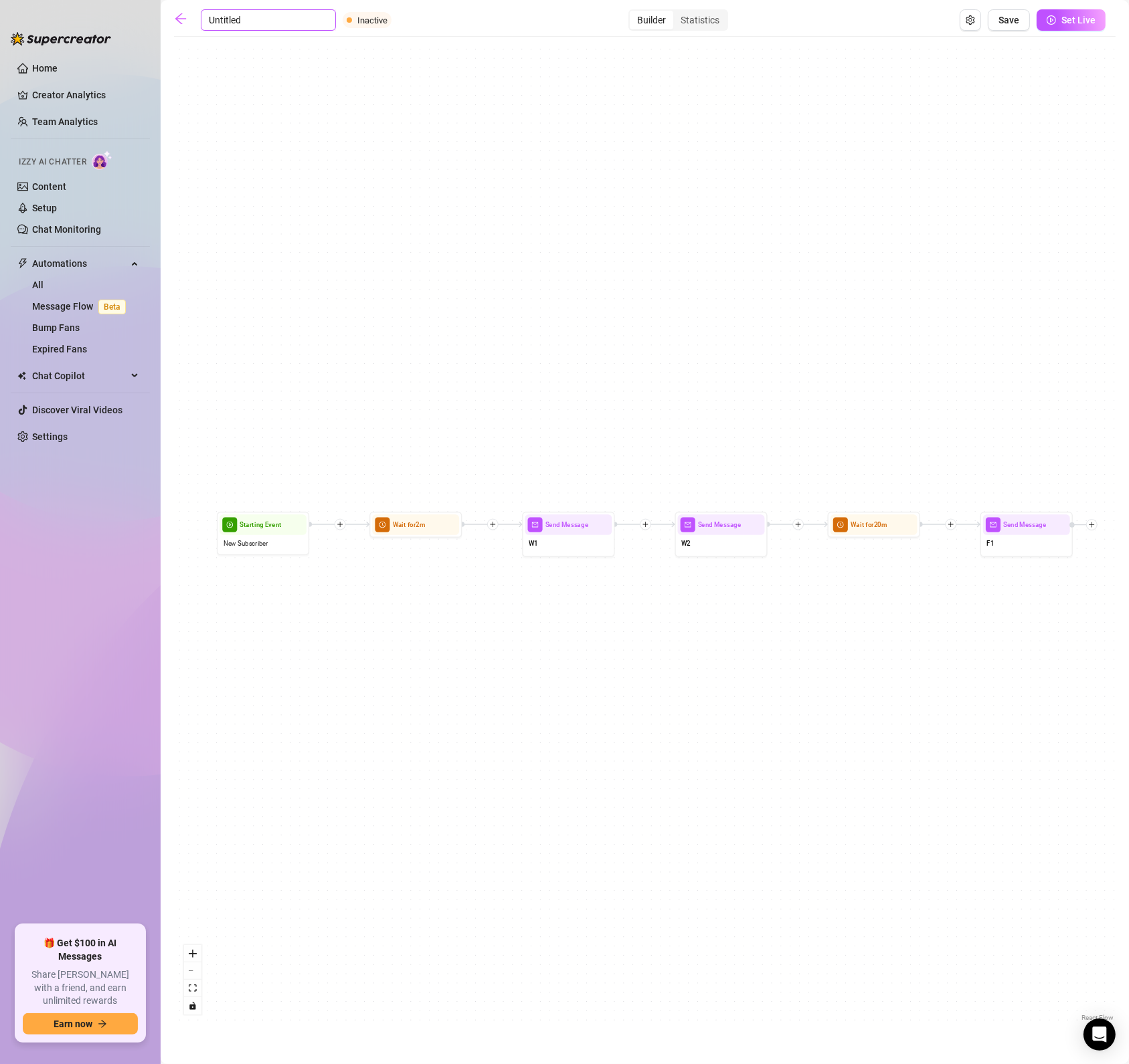
click at [245, 20] on input "Untitled" at bounding box center [268, 20] width 135 height 21
type input "Mocha VIP"
click at [182, 14] on icon "arrow-left" at bounding box center [181, 18] width 14 height 14
